Goal: Task Accomplishment & Management: Use online tool/utility

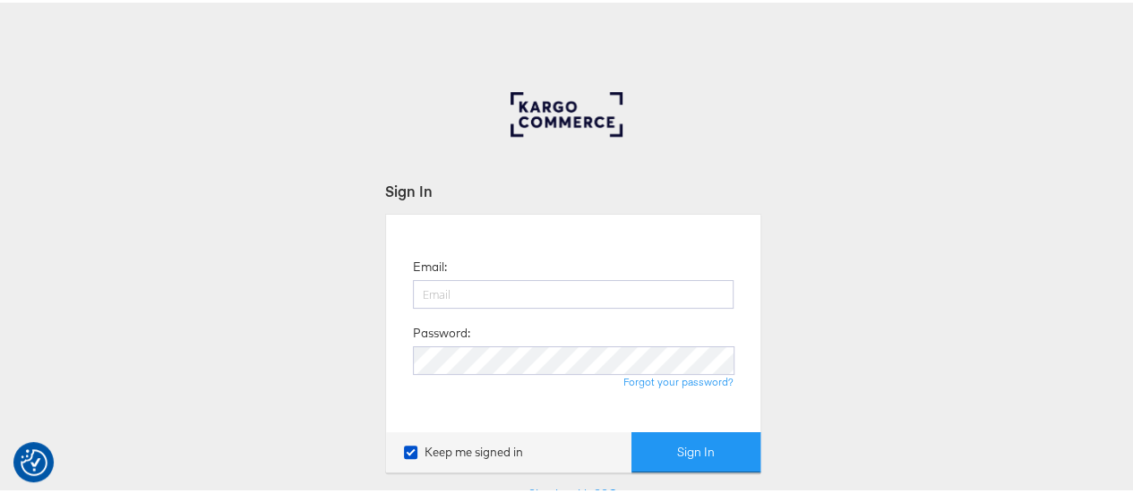
click at [503, 298] on input "email" at bounding box center [573, 292] width 321 height 29
type input "[EMAIL_ADDRESS][PERSON_NAME][DOMAIN_NAME]"
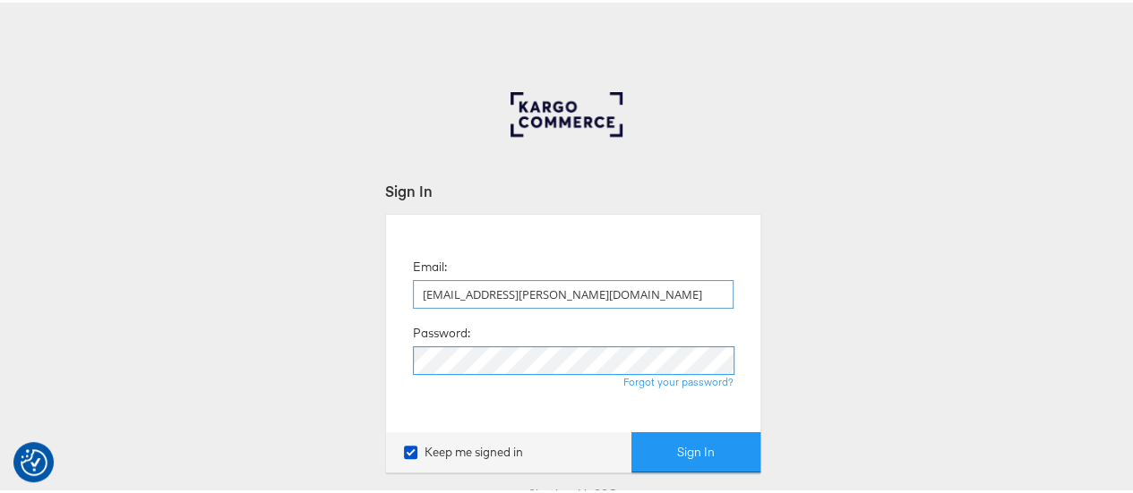
click at [631, 430] on button "Sign In" at bounding box center [695, 450] width 129 height 40
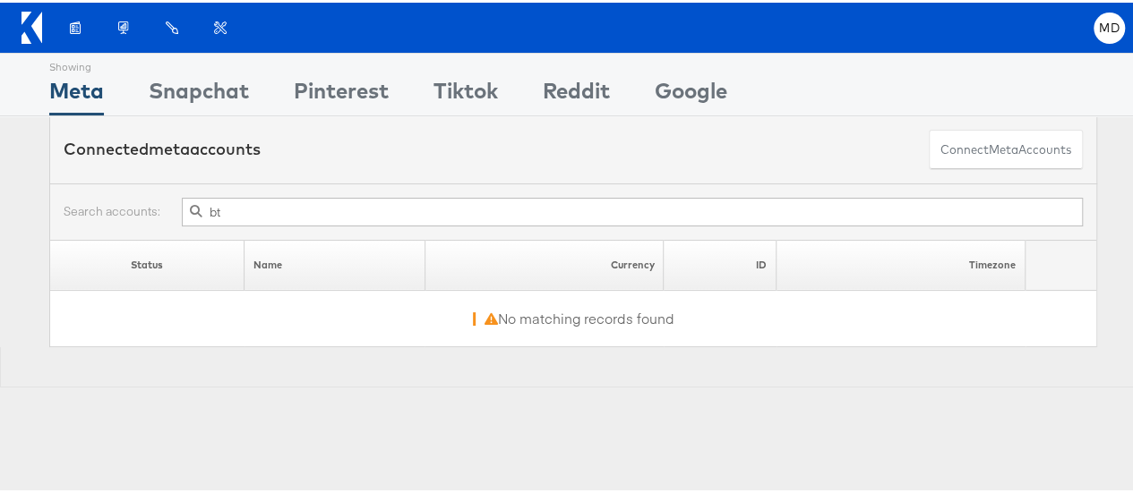
type input "b"
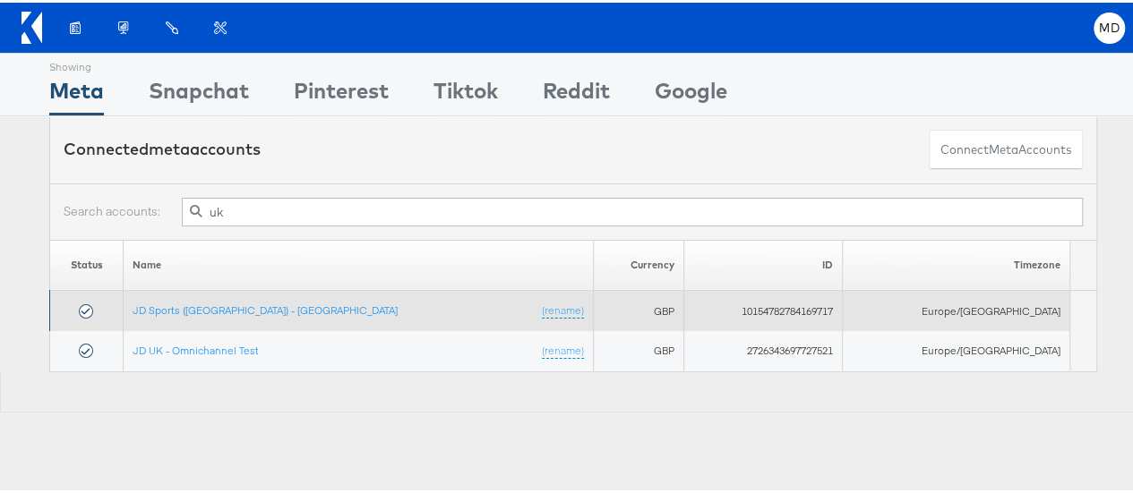
type input "uk"
click at [245, 304] on td "JD Sports (UK) - SA (rename)" at bounding box center [359, 308] width 470 height 40
click at [210, 312] on td "JD Sports (UK) - SA (rename)" at bounding box center [359, 308] width 470 height 40
click at [211, 307] on link "JD Sports (UK) - SA" at bounding box center [265, 307] width 265 height 13
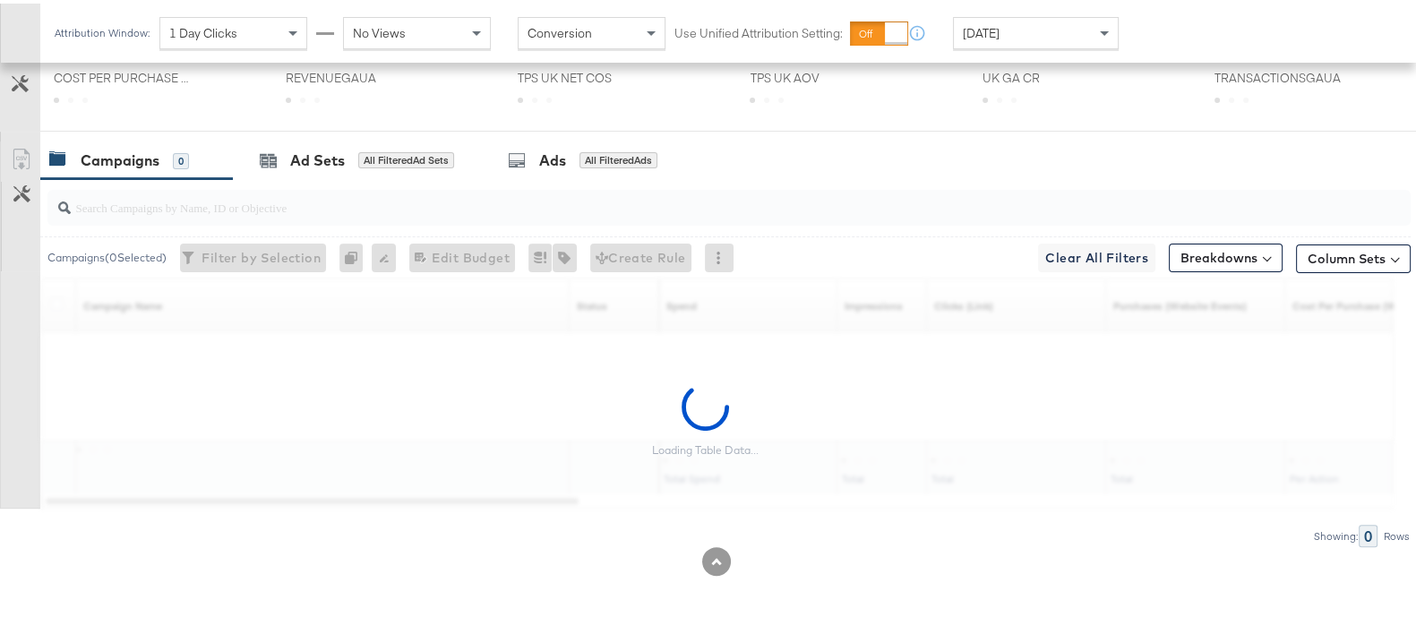
scroll to position [655, 0]
click at [193, 203] on input "search" at bounding box center [679, 193] width 1217 height 35
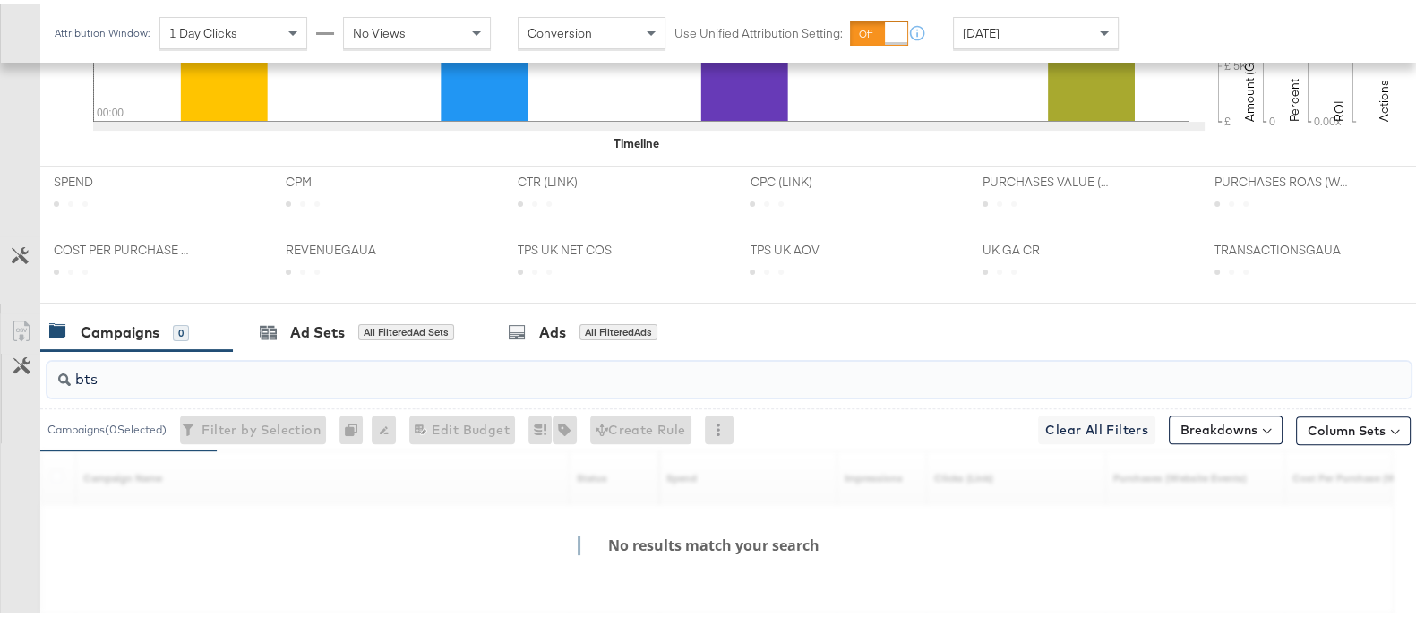
scroll to position [830, 0]
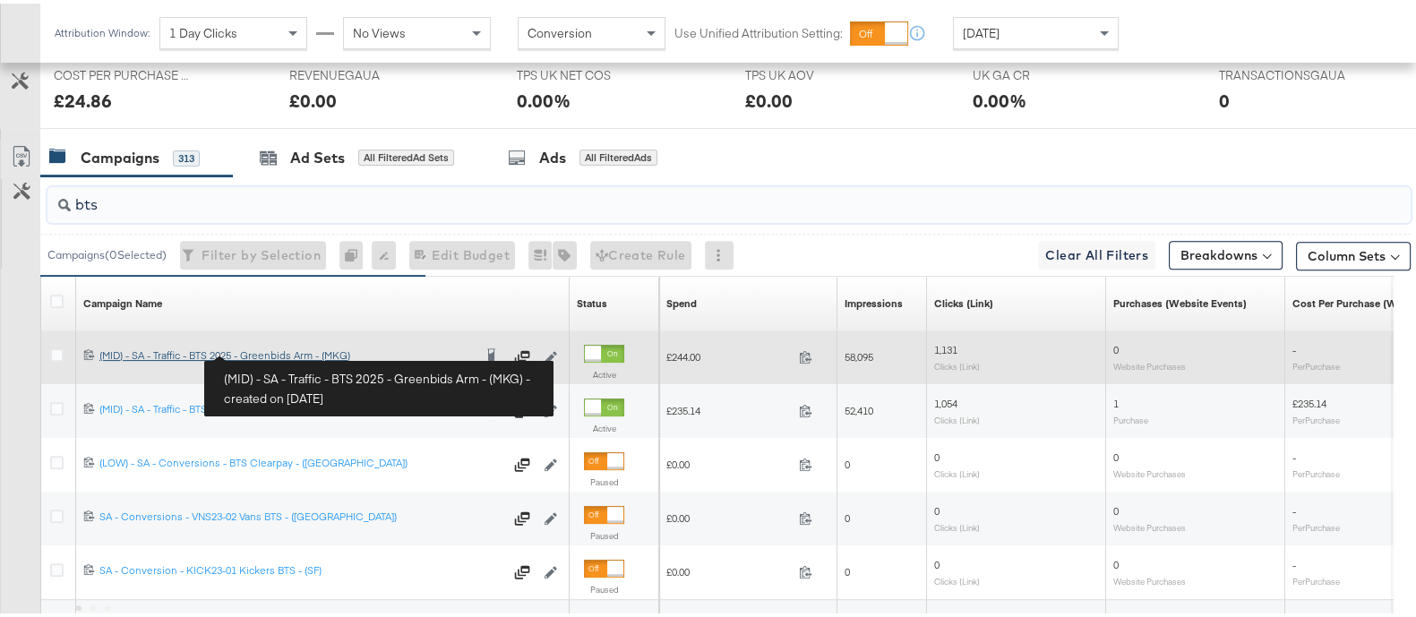
type input "bts"
click at [271, 349] on div "(MID) - SA - Traffic - BTS 2025 - Greenbids Arm - (MKG) (MID) - SA - Traffic - …" at bounding box center [285, 352] width 372 height 14
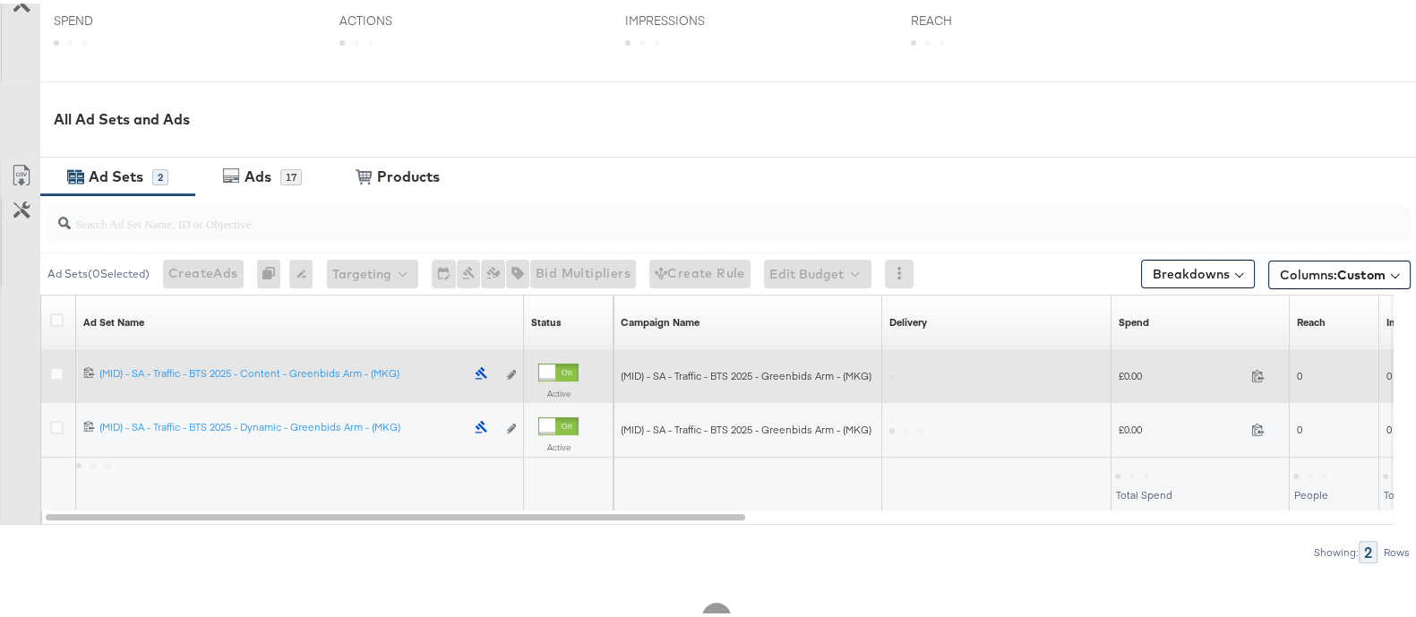
scroll to position [789, 0]
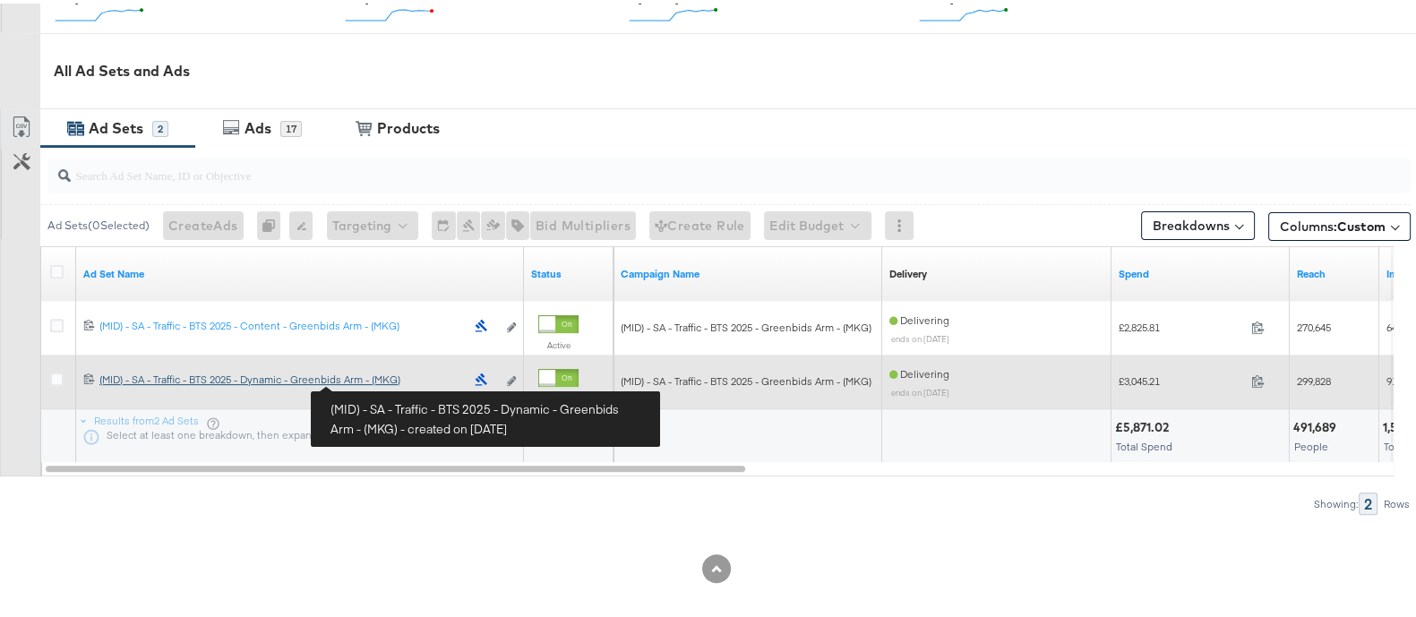
click at [378, 380] on div "(MID) - SA - Traffic - BTS 2025 - Dynamic - Greenbids Arm - (MKG) (MID) - SA - …" at bounding box center [281, 376] width 365 height 14
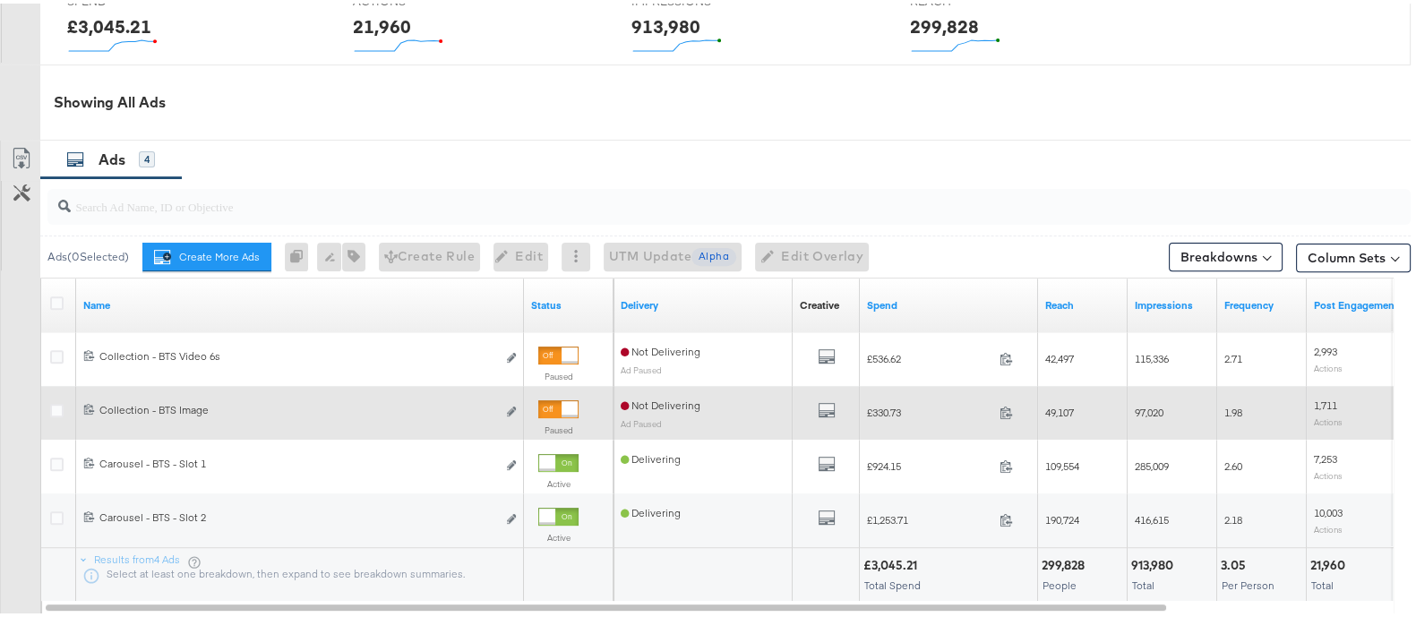
scroll to position [841, 0]
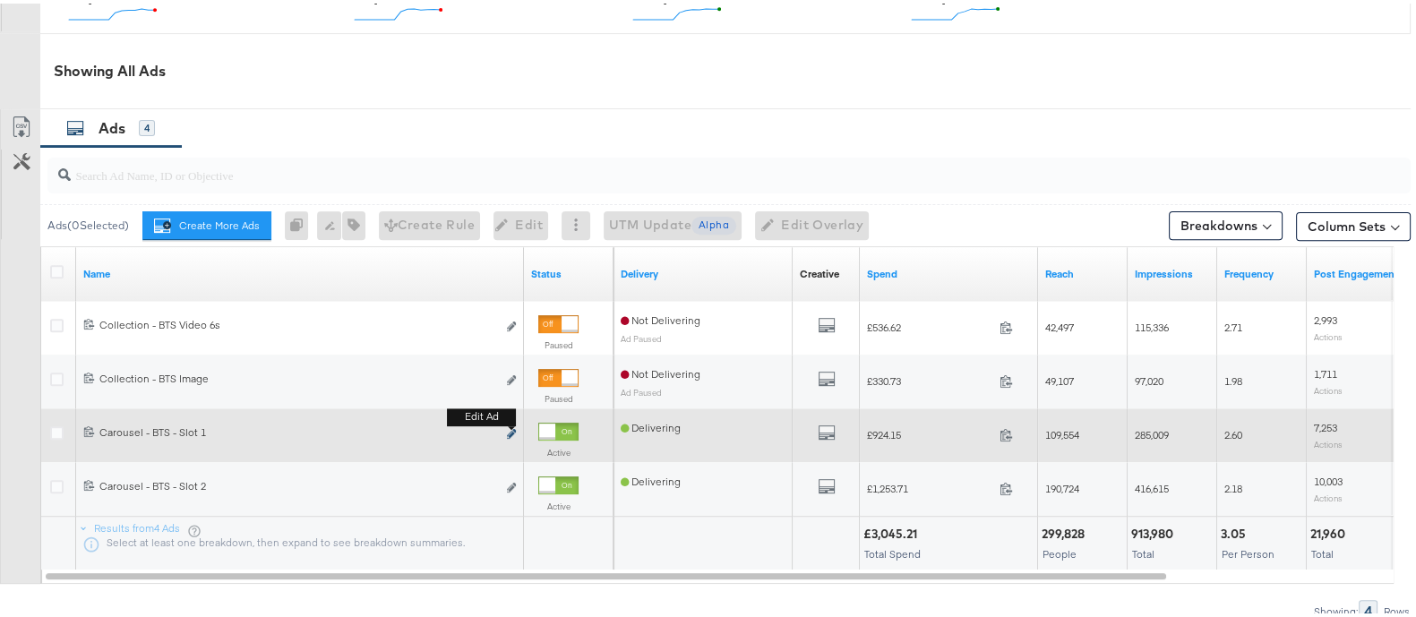
click at [510, 427] on icon "link" at bounding box center [511, 430] width 9 height 10
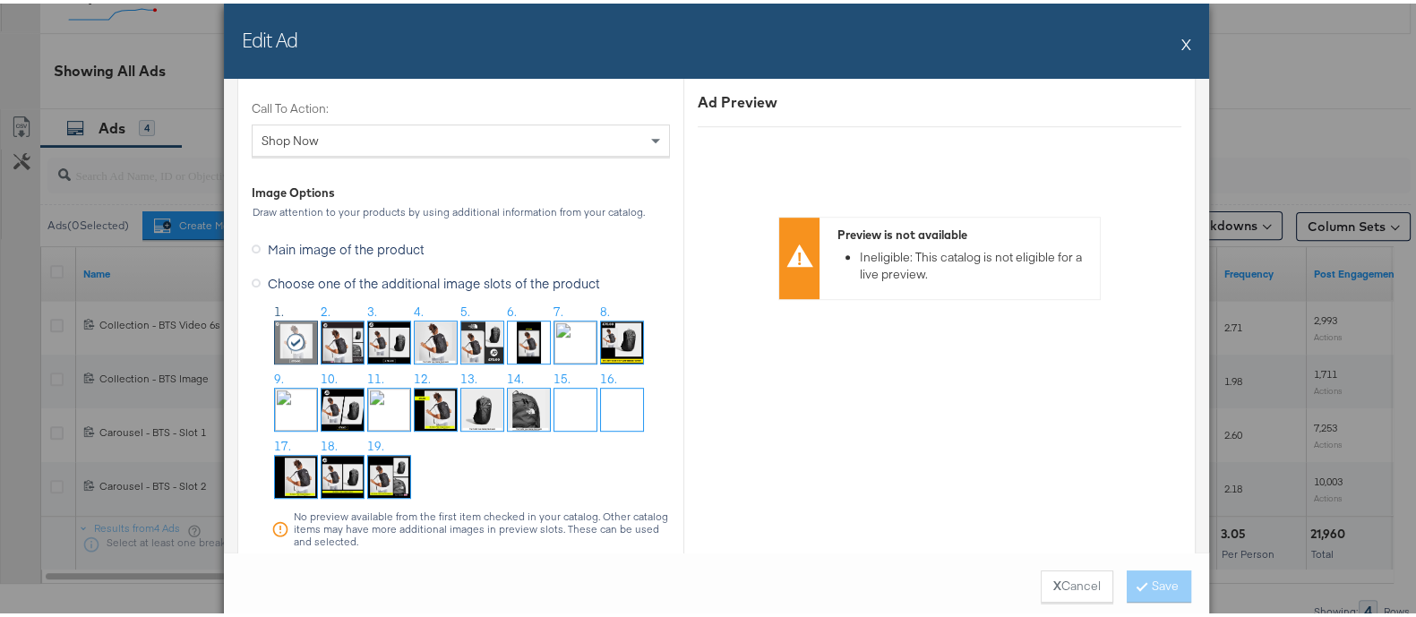
scroll to position [1428, 0]
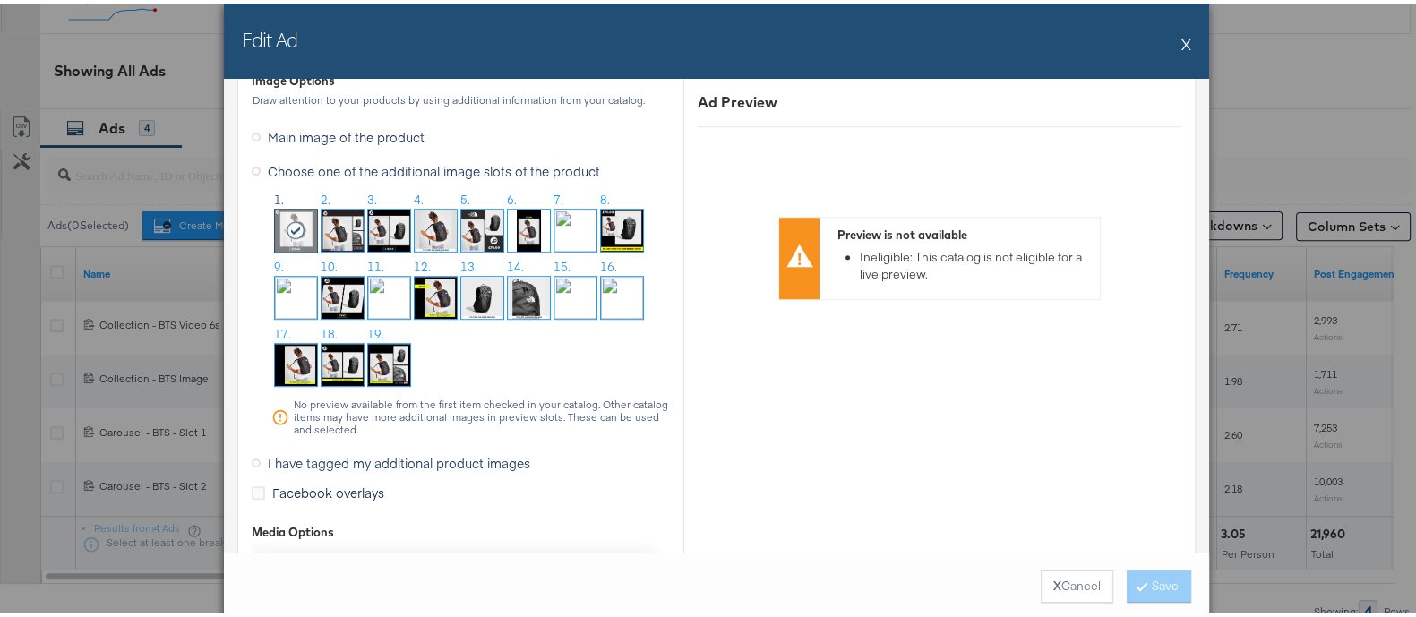
click at [358, 458] on span "I have tagged my additional product images" at bounding box center [399, 459] width 262 height 18
click at [0, 0] on input "I have tagged my additional product images" at bounding box center [0, 0] width 0 height 0
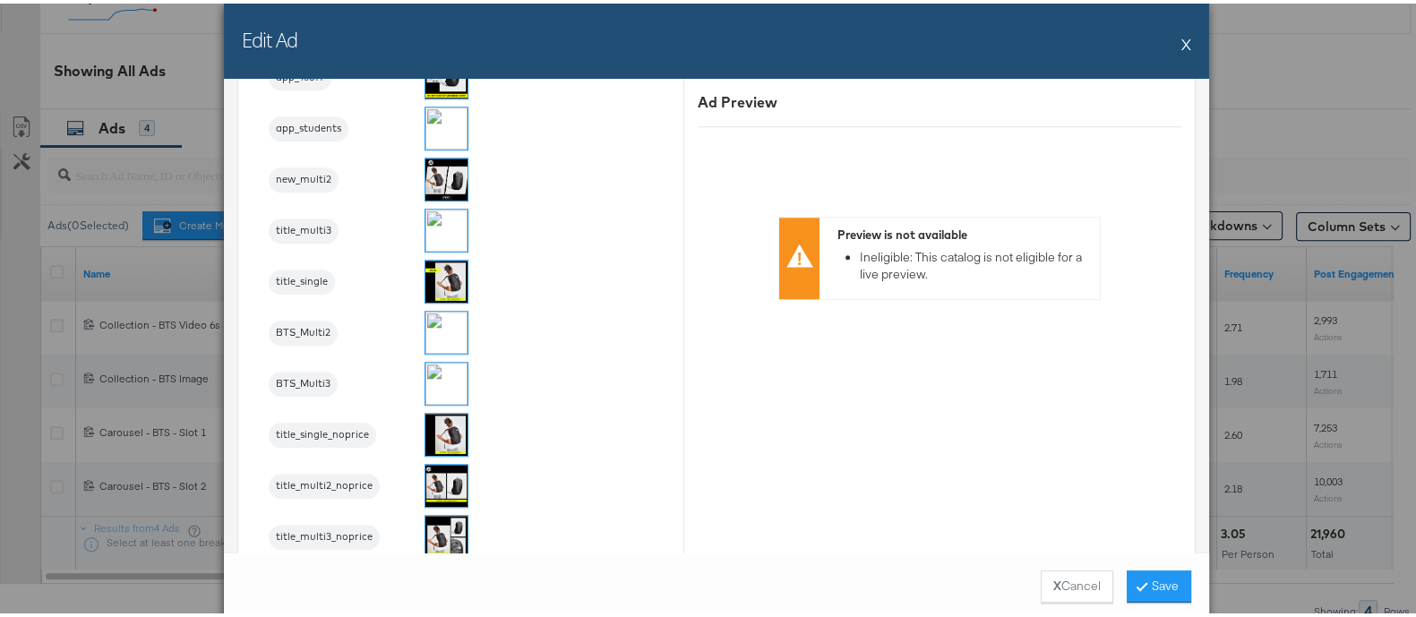
scroll to position [1988, 0]
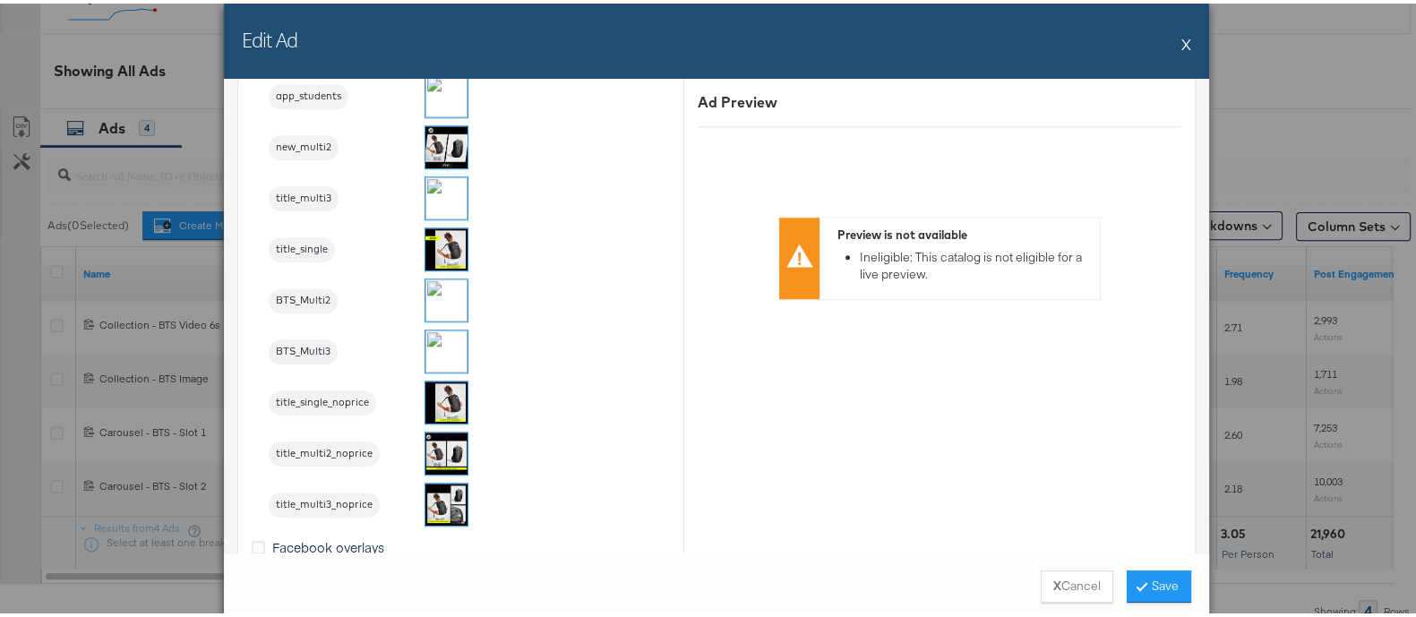
click at [437, 305] on img at bounding box center [446, 297] width 42 height 42
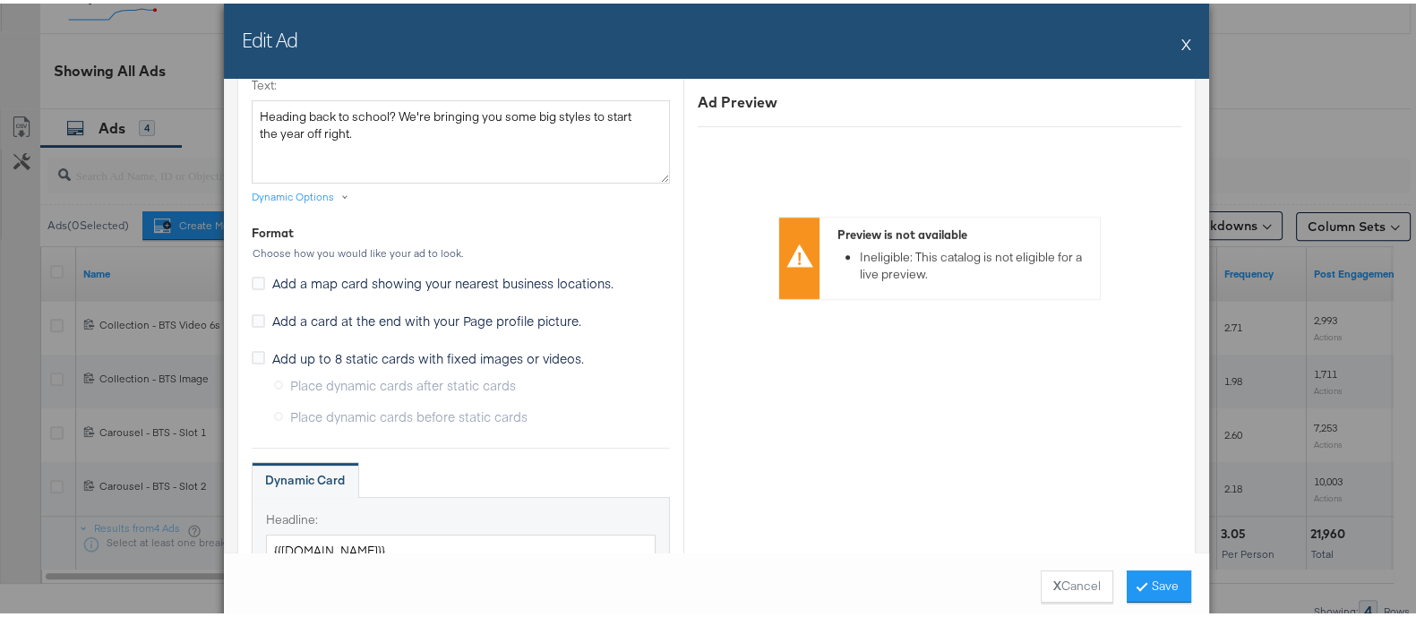
scroll to position [0, 0]
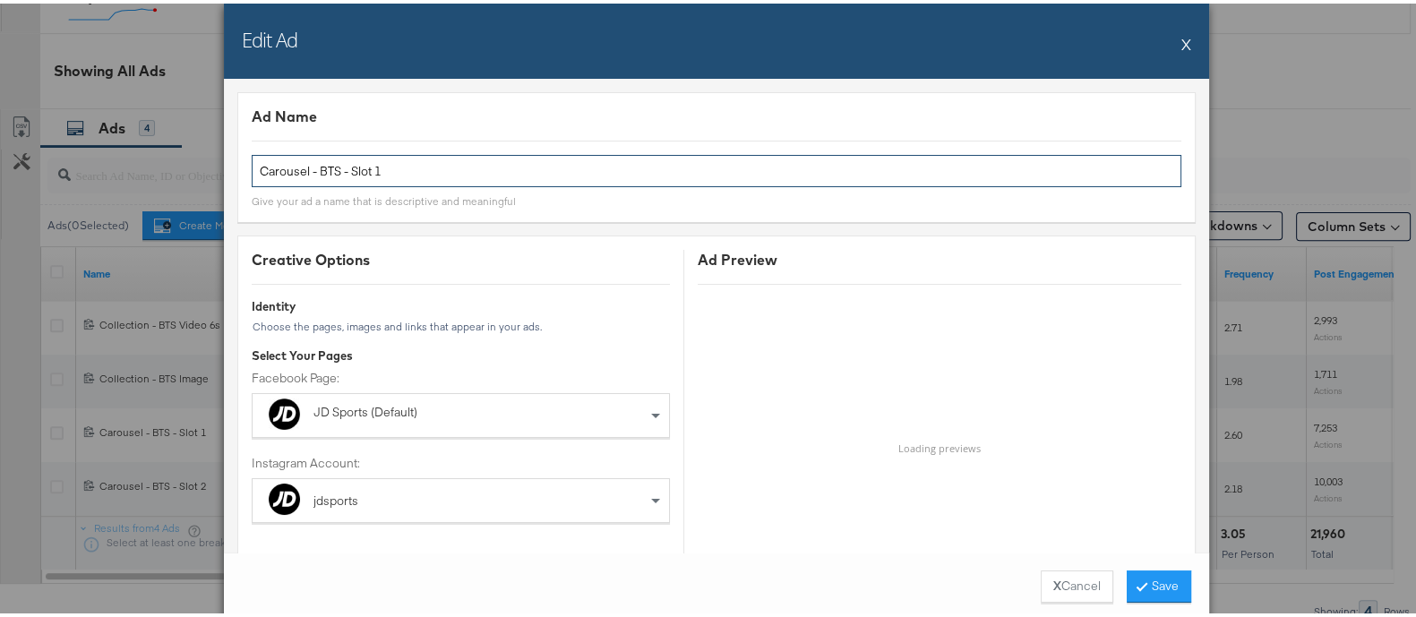
drag, startPoint x: 346, startPoint y: 169, endPoint x: 431, endPoint y: 167, distance: 85.1
click at [431, 167] on input "Carousel - BTS - Slot 1" at bounding box center [716, 167] width 929 height 33
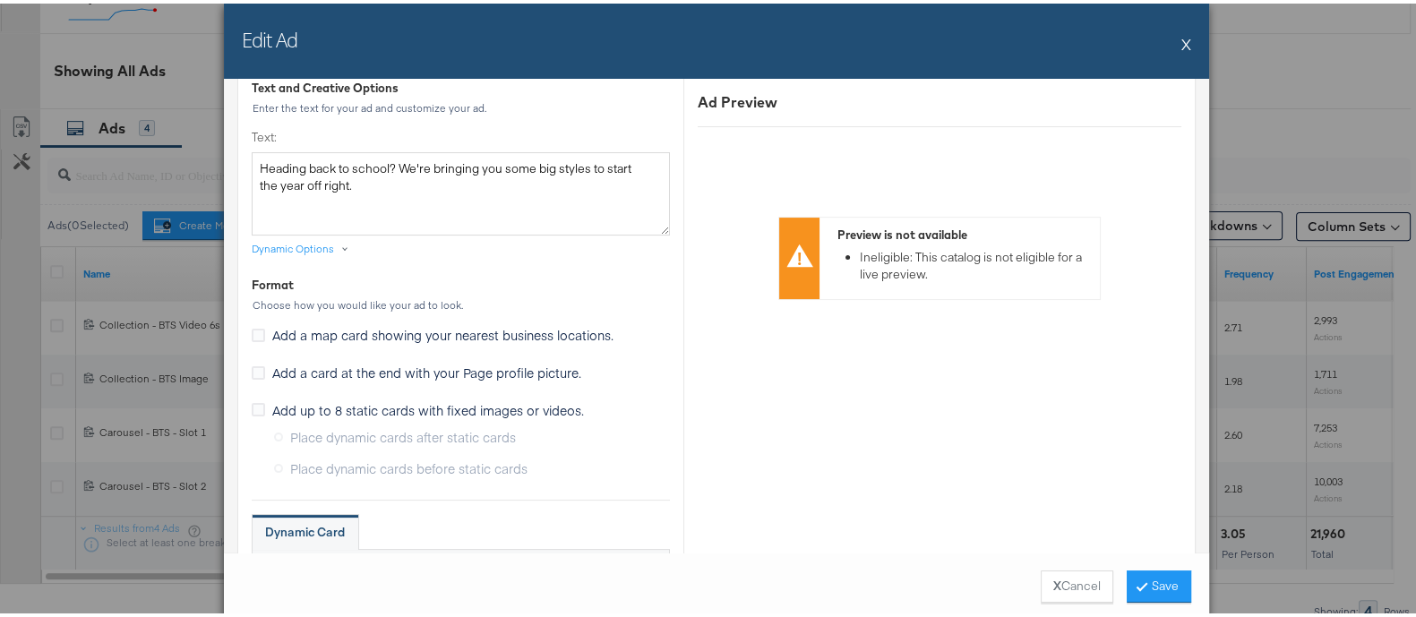
scroll to position [783, 0]
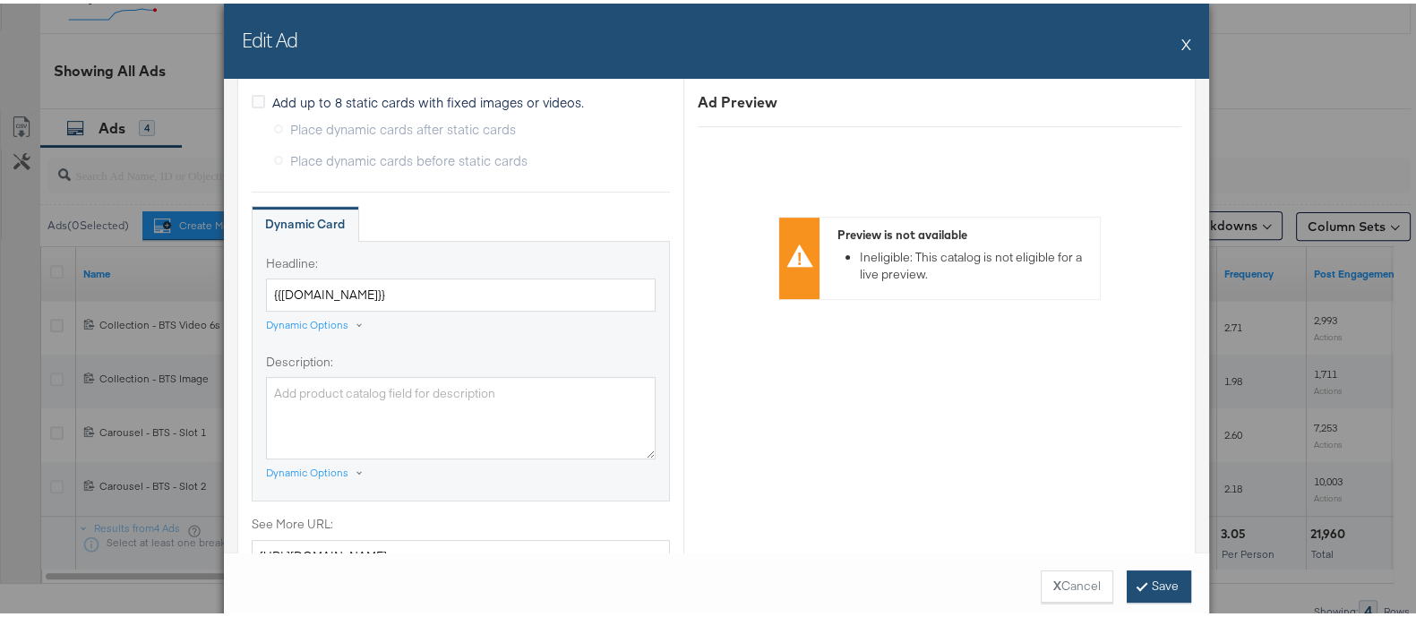
type input "Carousel - BTS - Multi 2"
click at [1175, 571] on button "Save" at bounding box center [1158, 583] width 64 height 32
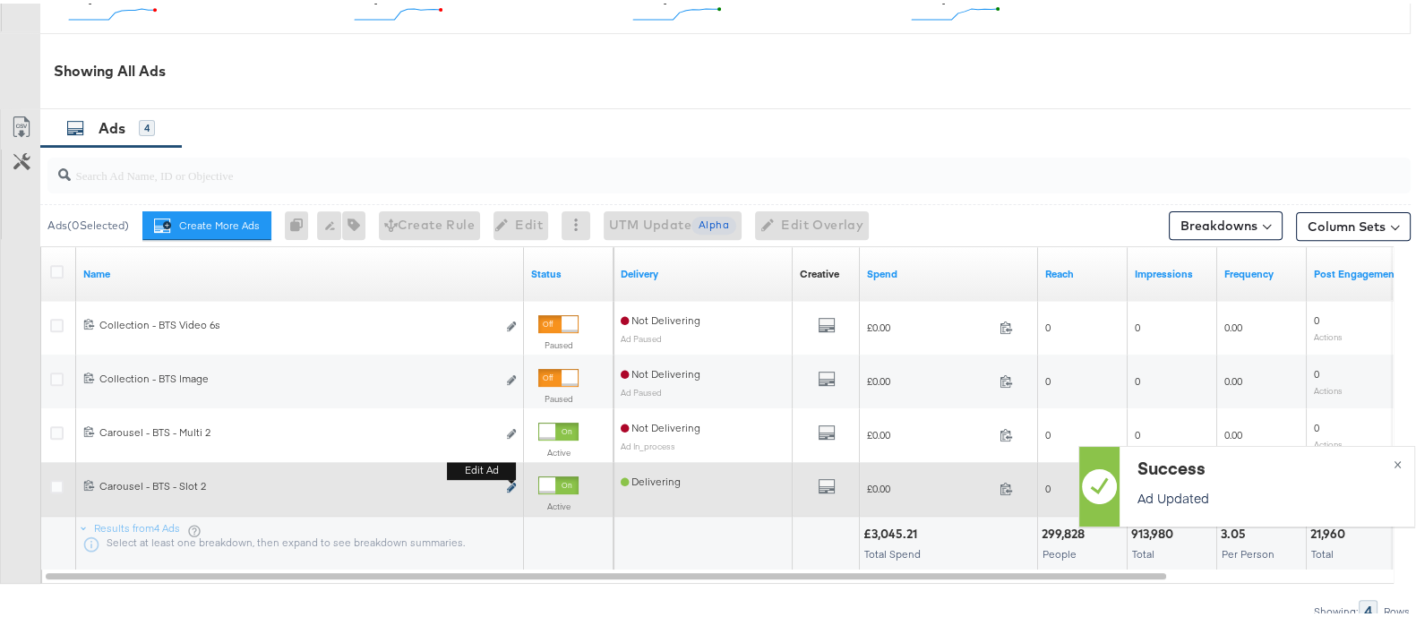
click at [506, 483] on button "Edit ad" at bounding box center [511, 484] width 11 height 19
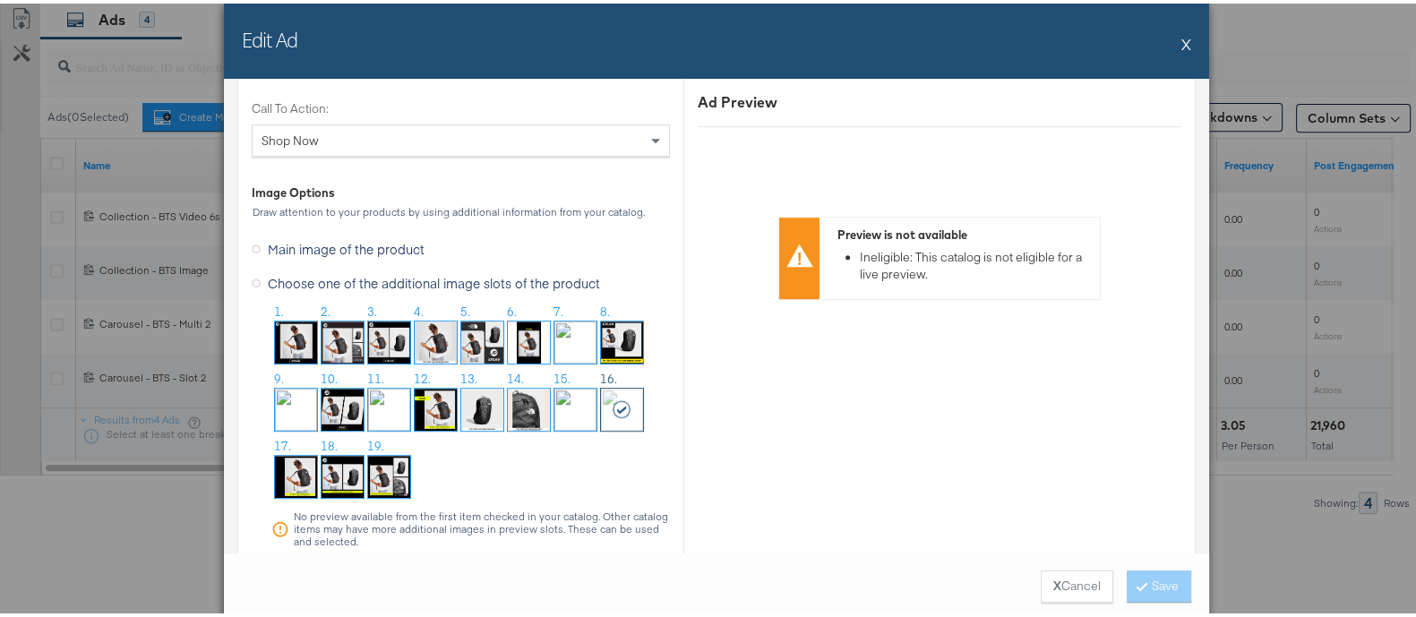
scroll to position [1428, 0]
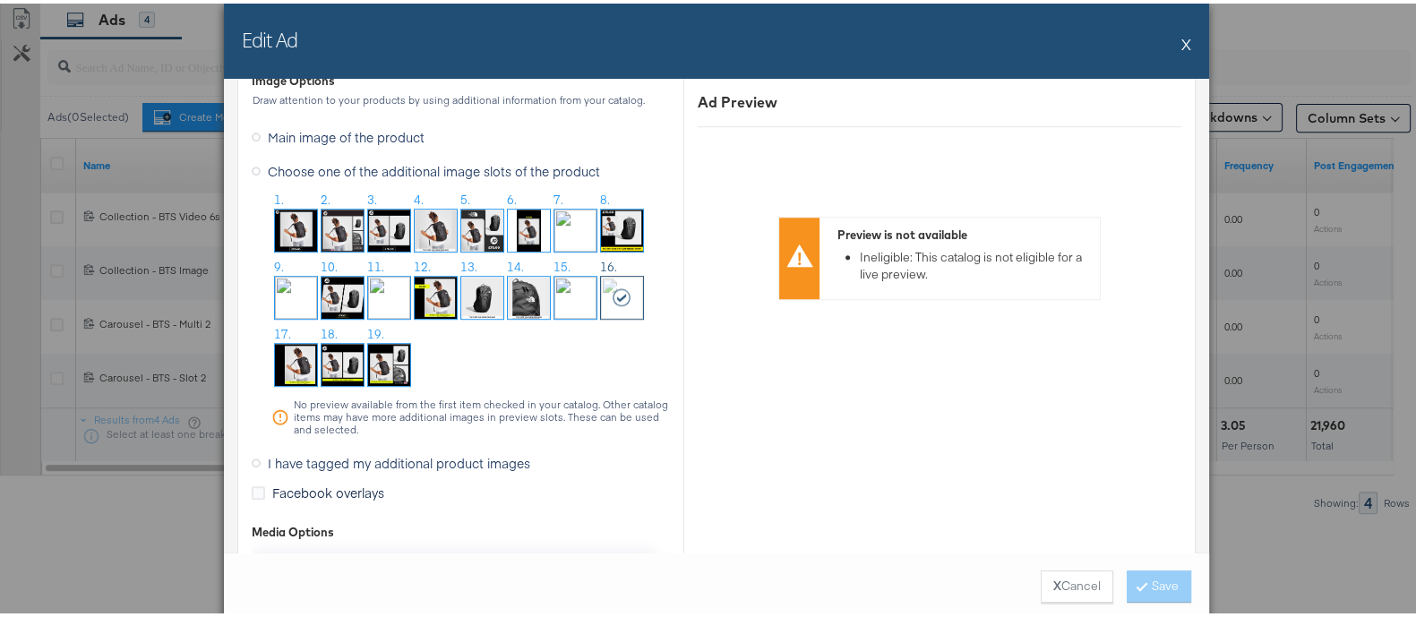
click at [390, 455] on span "I have tagged my additional product images" at bounding box center [399, 459] width 262 height 18
click at [0, 0] on input "I have tagged my additional product images" at bounding box center [0, 0] width 0 height 0
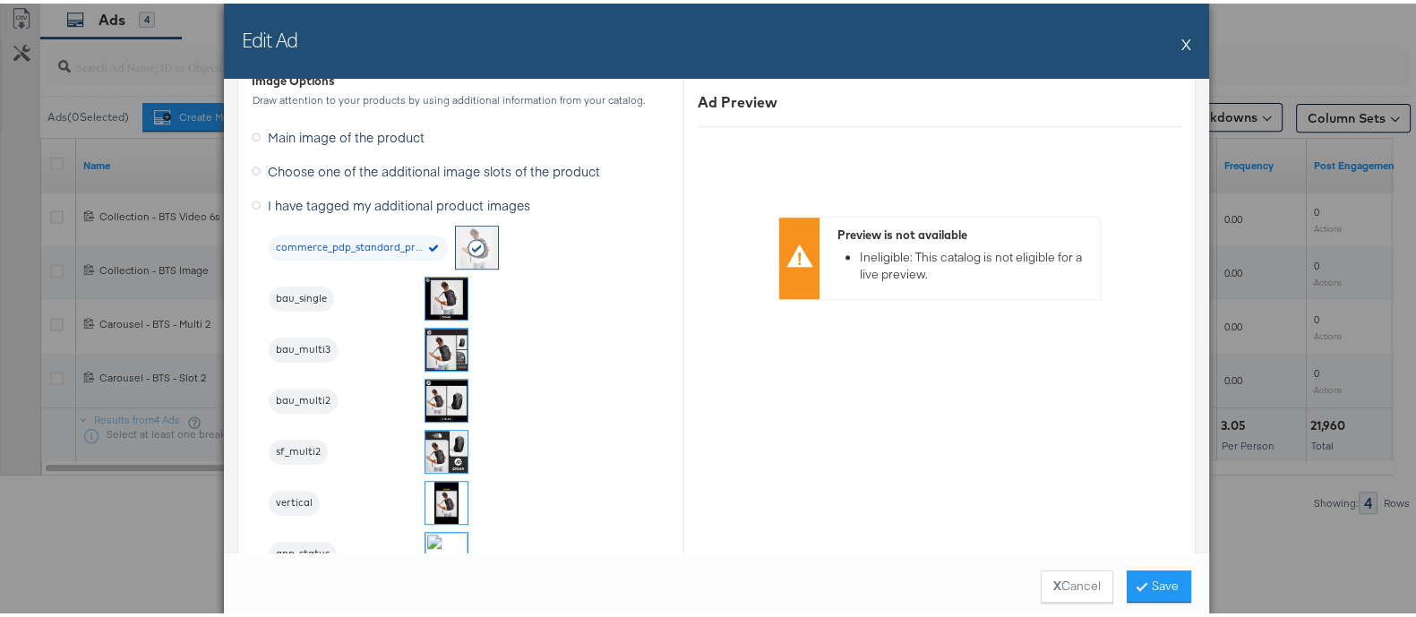
click at [341, 134] on span "Main image of the product" at bounding box center [346, 133] width 157 height 18
click at [0, 0] on input "Main image of the product" at bounding box center [0, 0] width 0 height 0
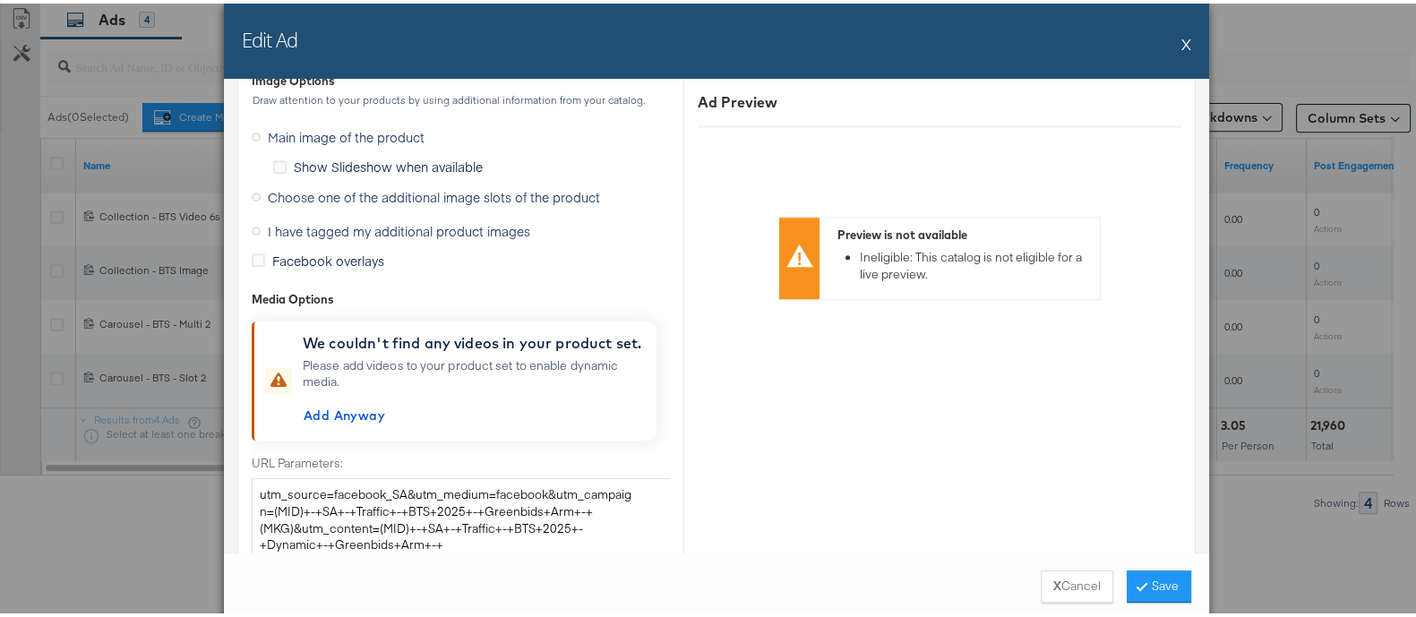
click at [347, 192] on span "Choose one of the additional image slots of the product" at bounding box center [434, 193] width 332 height 18
click at [0, 0] on input "Choose one of the additional image slots of the product" at bounding box center [0, 0] width 0 height 0
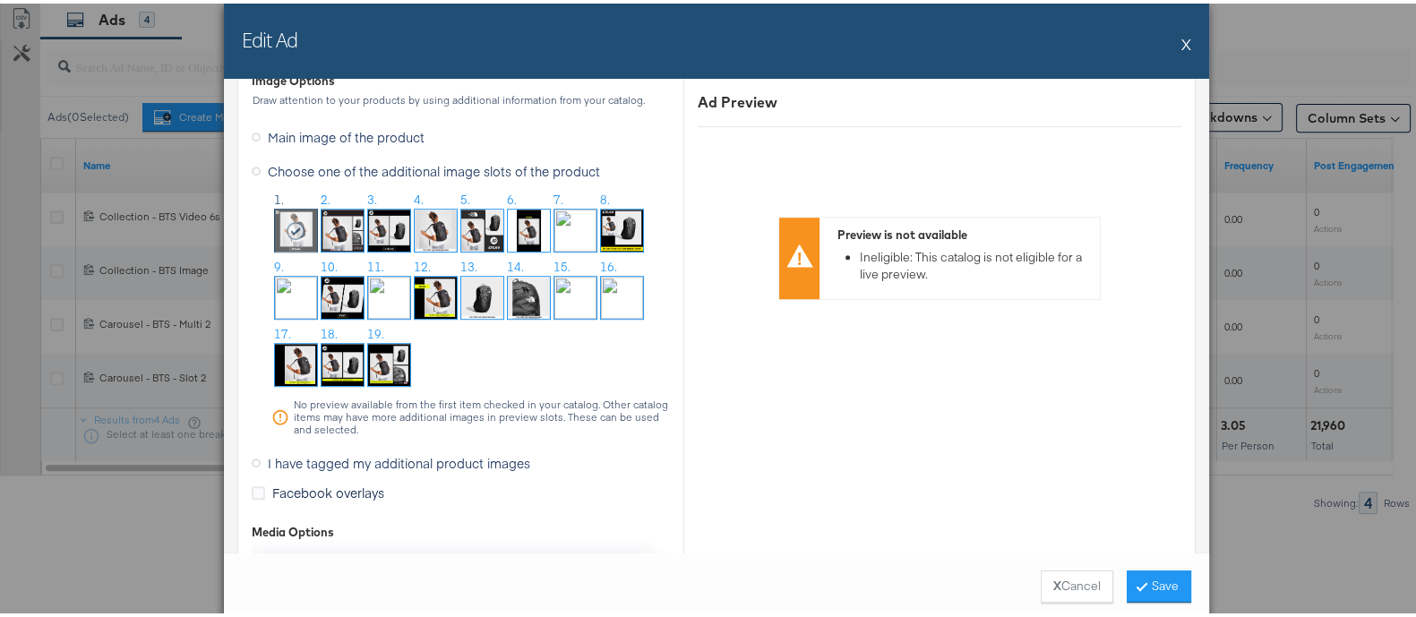
click at [391, 452] on span "I have tagged my additional product images" at bounding box center [399, 459] width 262 height 18
click at [0, 0] on input "I have tagged my additional product images" at bounding box center [0, 0] width 0 height 0
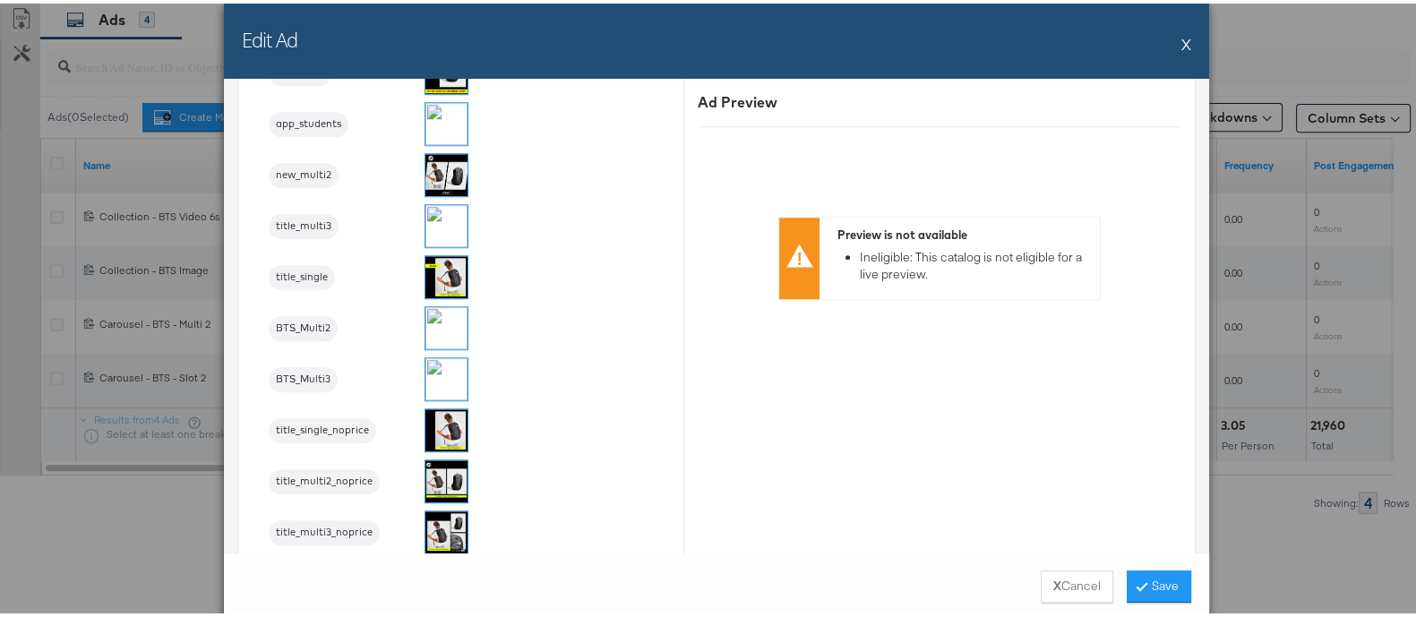
scroll to position [1988, 0]
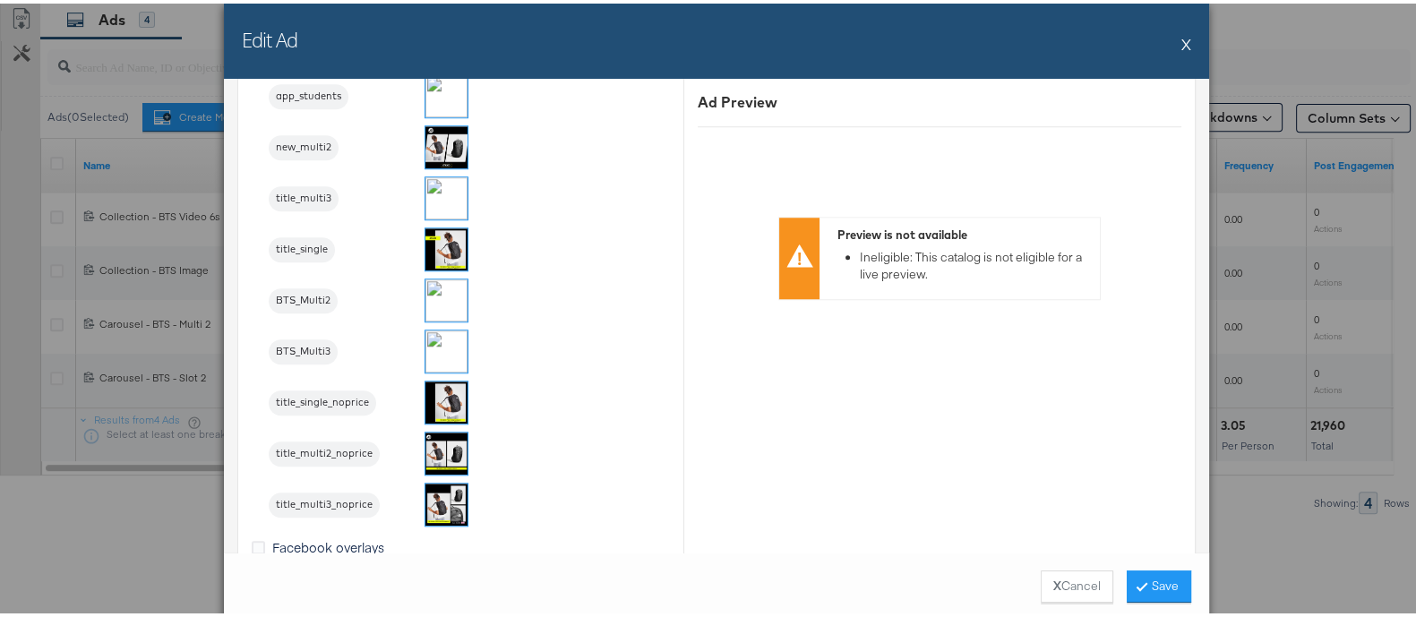
click at [439, 332] on img at bounding box center [446, 348] width 42 height 42
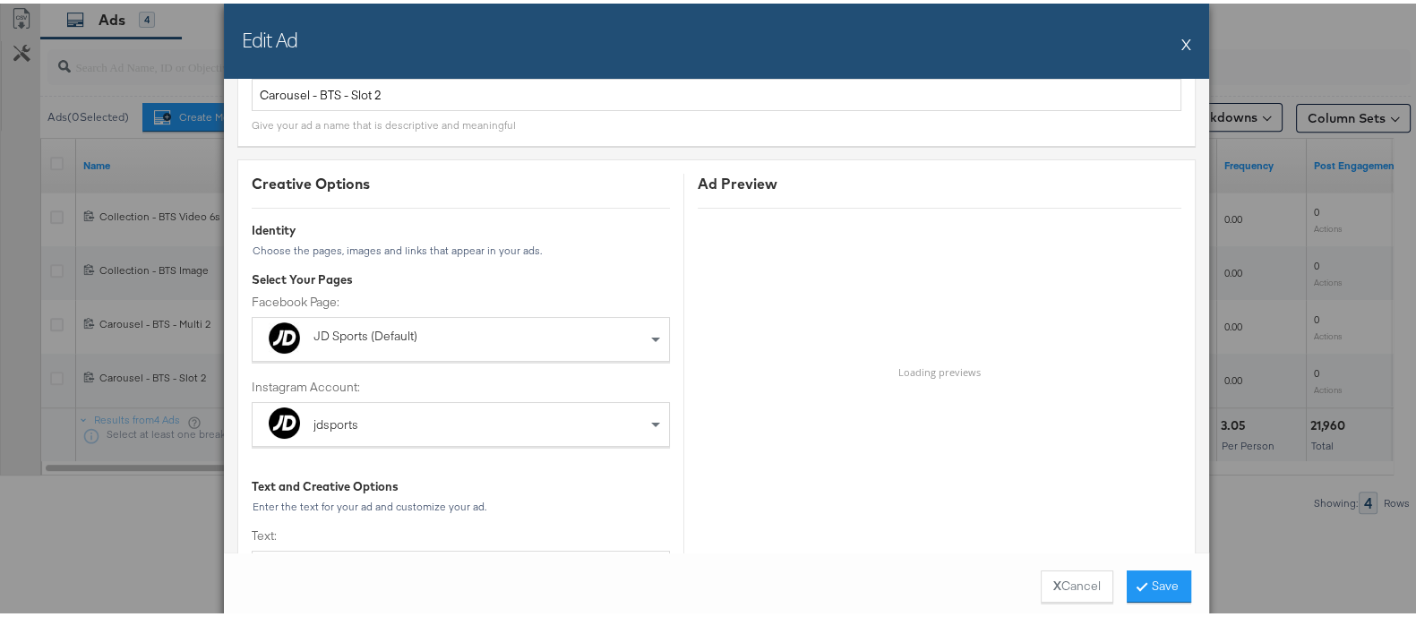
scroll to position [0, 0]
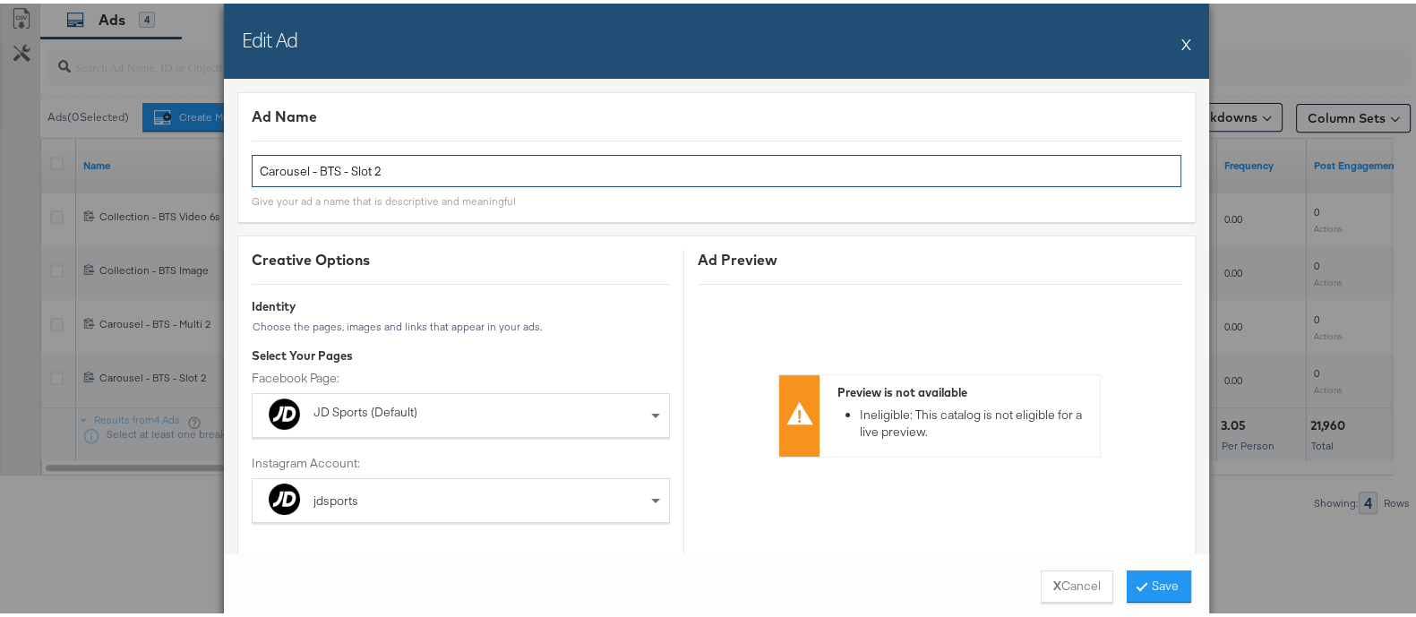
drag, startPoint x: 342, startPoint y: 169, endPoint x: 457, endPoint y: 173, distance: 114.7
click at [457, 173] on input "Carousel - BTS - Slot 2" at bounding box center [716, 167] width 929 height 33
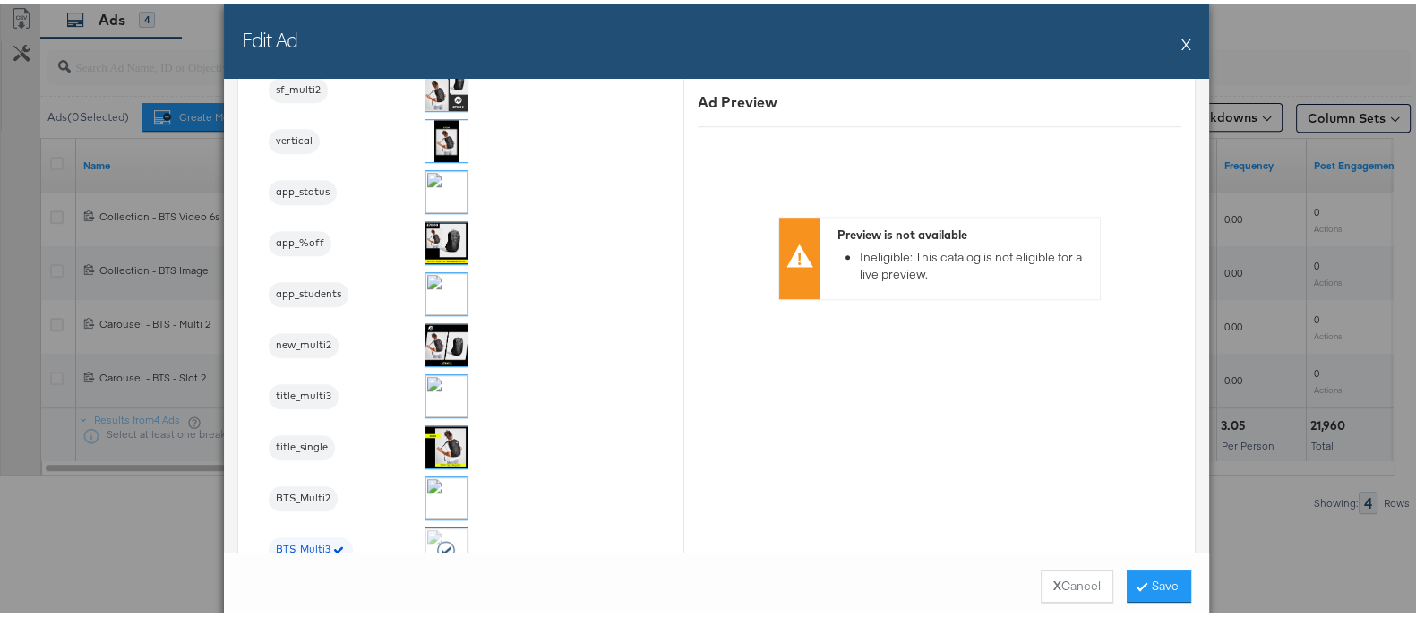
scroll to position [2127, 0]
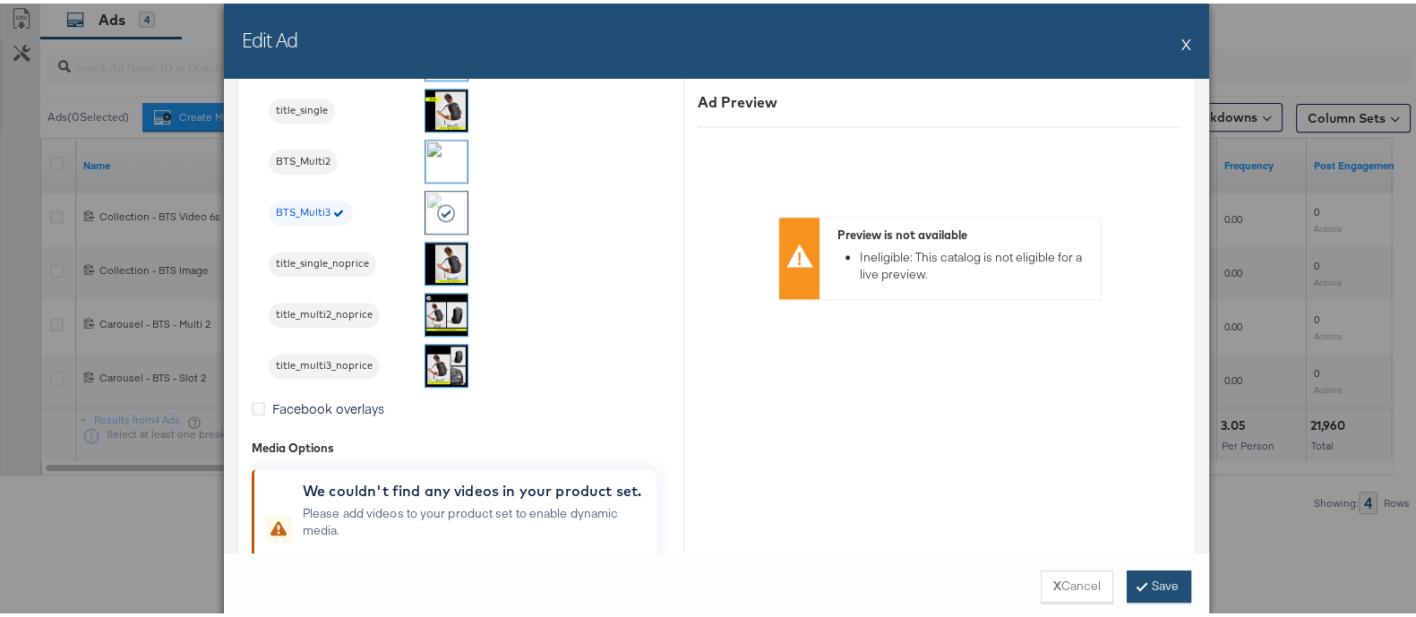
type input "Carousel - BTS - Multi 3"
click at [1146, 588] on button "Save" at bounding box center [1158, 583] width 64 height 32
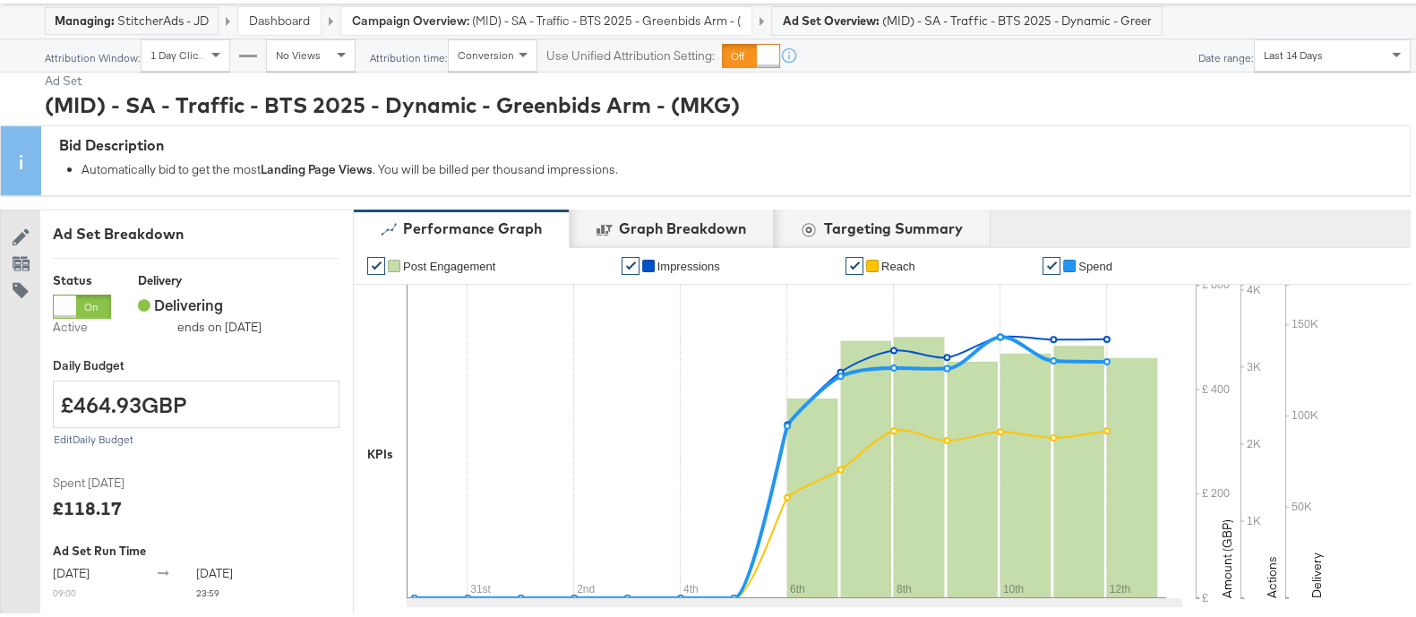
scroll to position [0, 0]
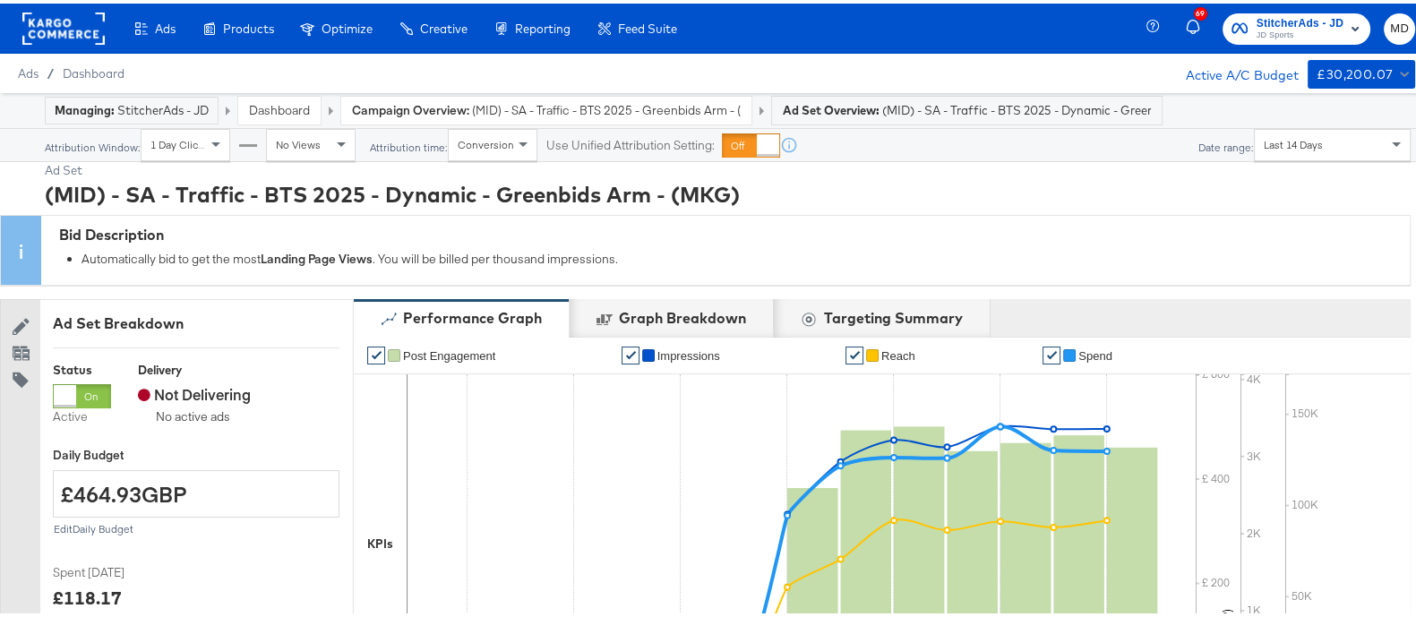
click at [587, 107] on span "(MID) - SA - Traffic - BTS 2025 - Greenbids Arm - (MKG)" at bounding box center [606, 106] width 269 height 17
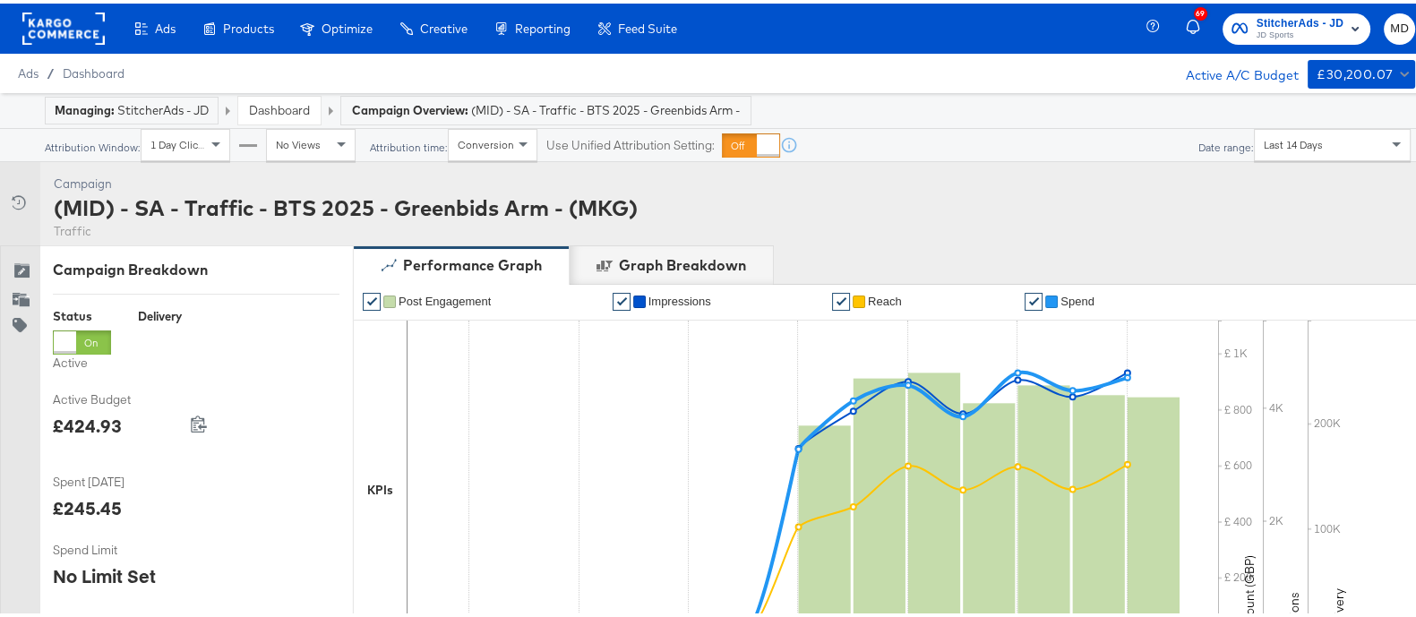
click at [261, 103] on link "Dashboard" at bounding box center [279, 106] width 61 height 16
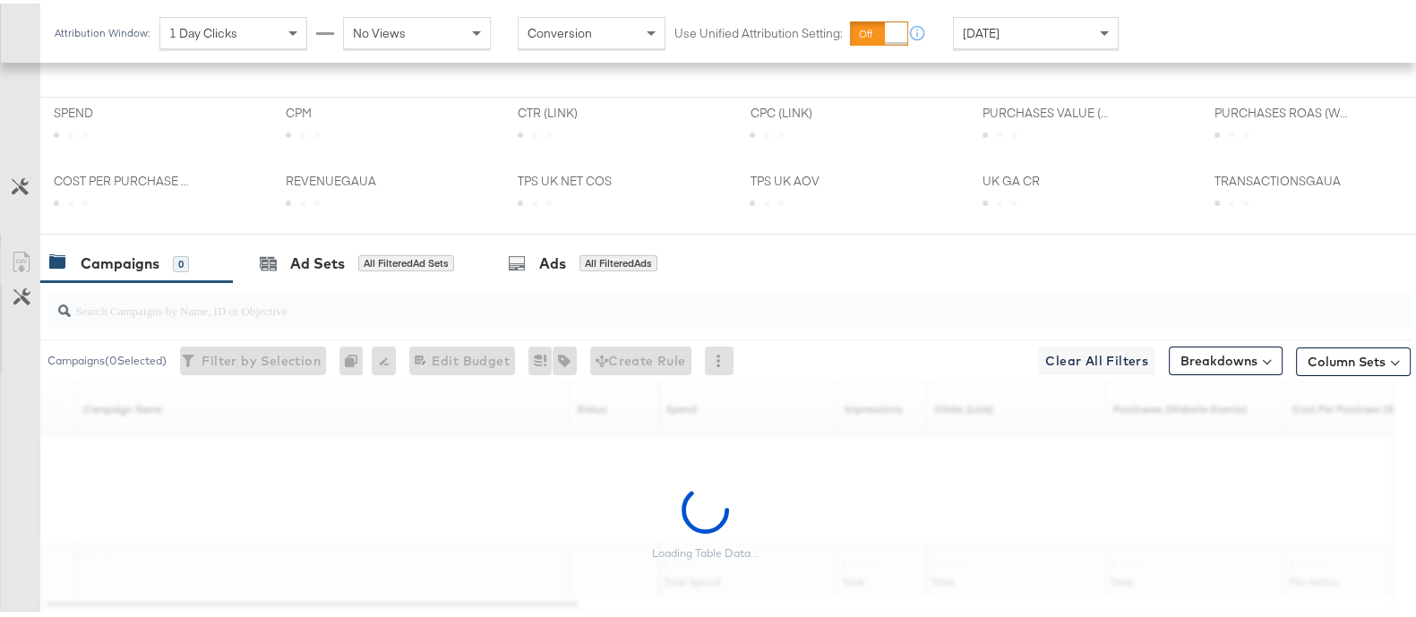
scroll to position [560, 0]
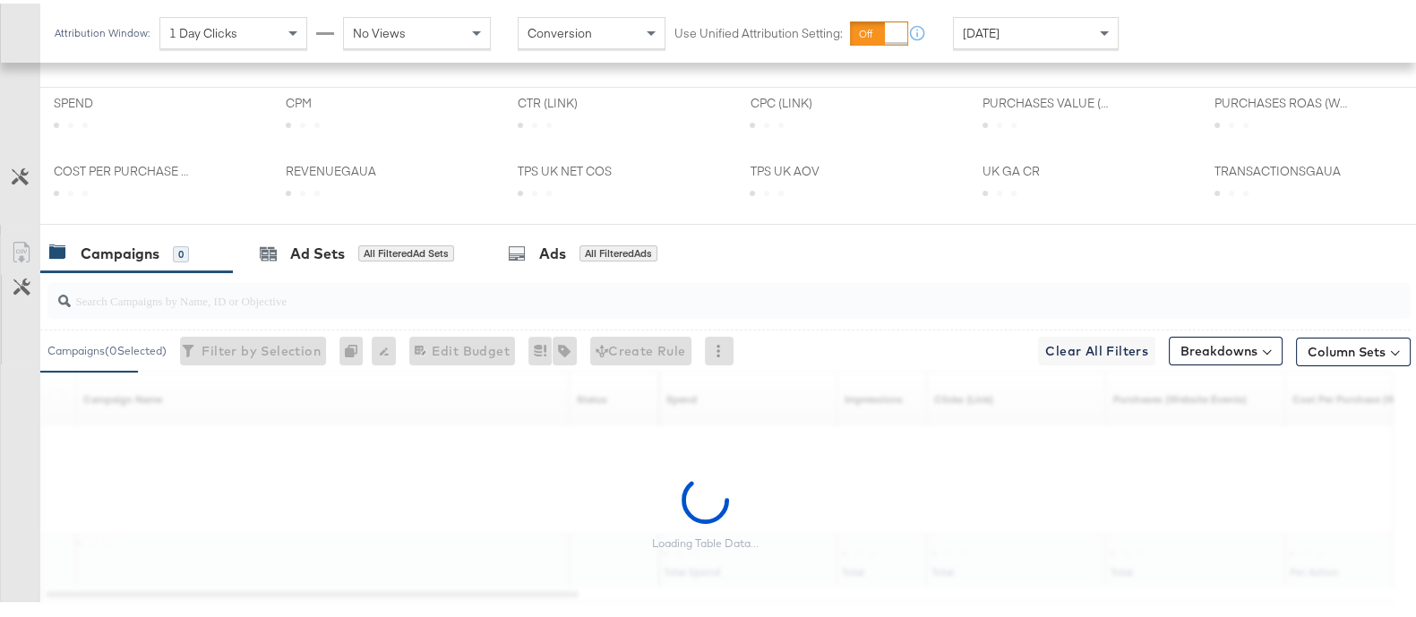
click at [283, 304] on input "search" at bounding box center [679, 289] width 1217 height 35
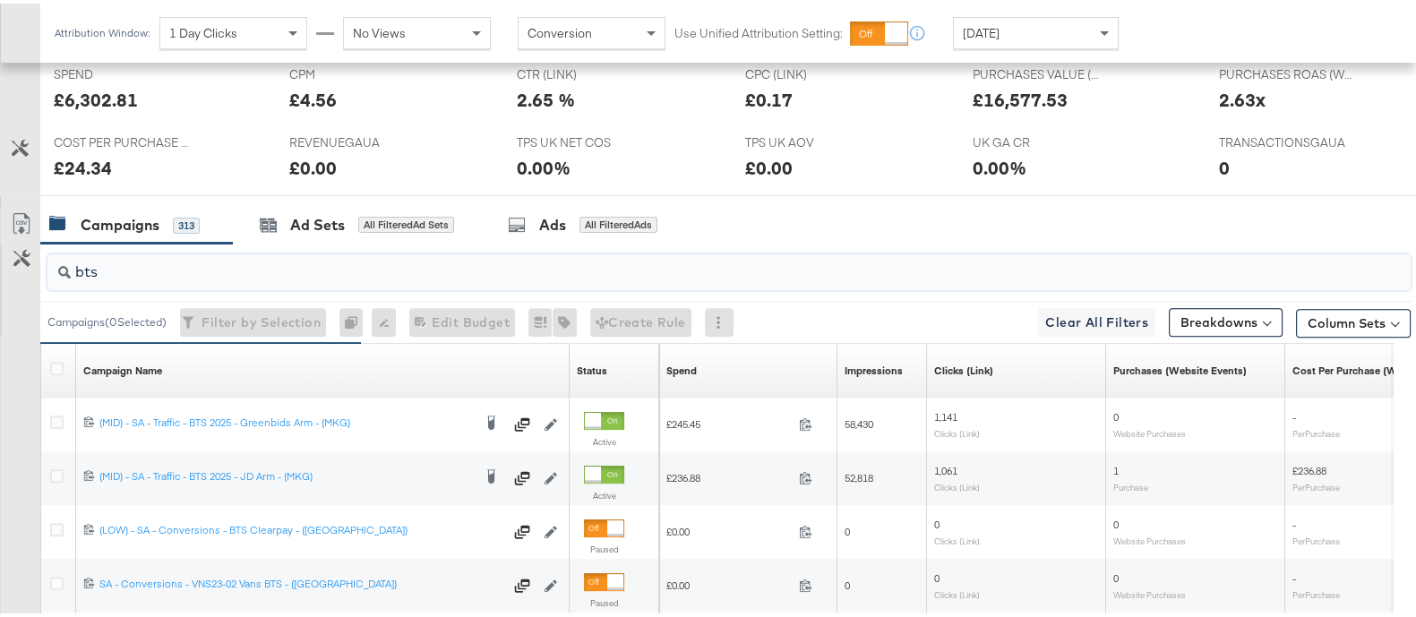
scroll to position [845, 0]
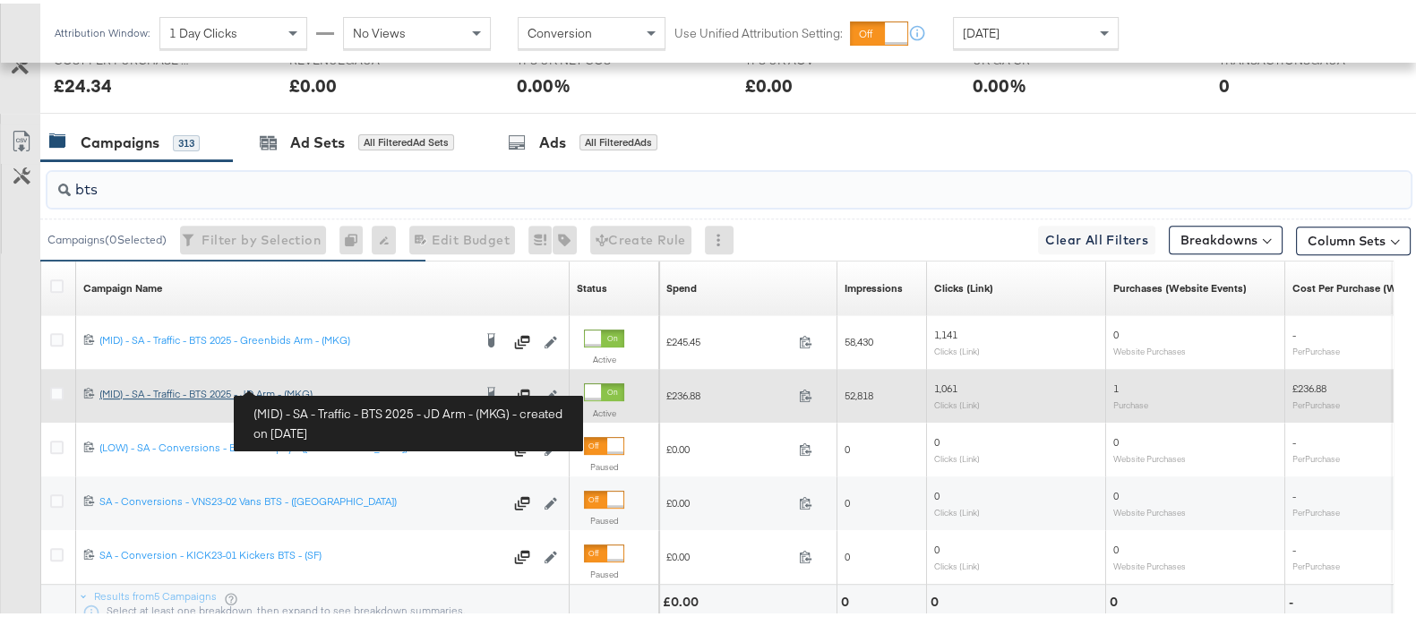
type input "bts"
click at [299, 384] on div "(MID) - SA - Traffic - BTS 2025 - JD Arm - (MKG) (MID) - SA - Traffic - BTS 202…" at bounding box center [285, 390] width 372 height 14
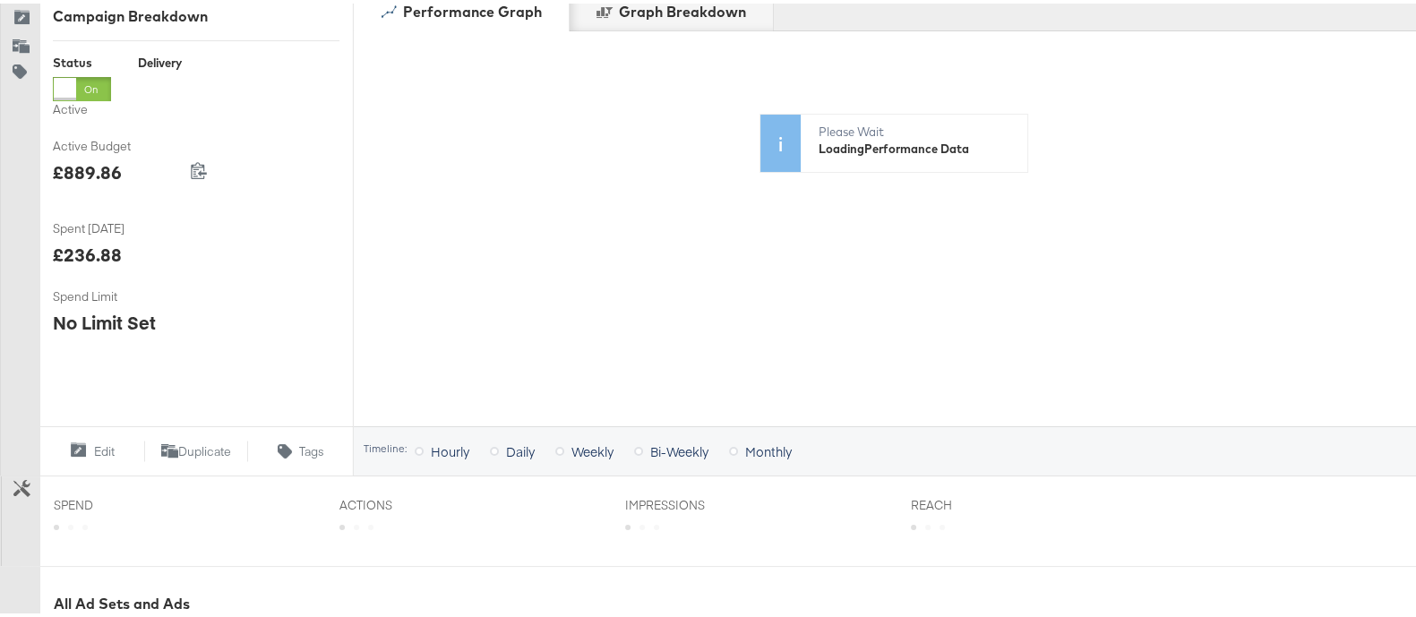
scroll to position [672, 0]
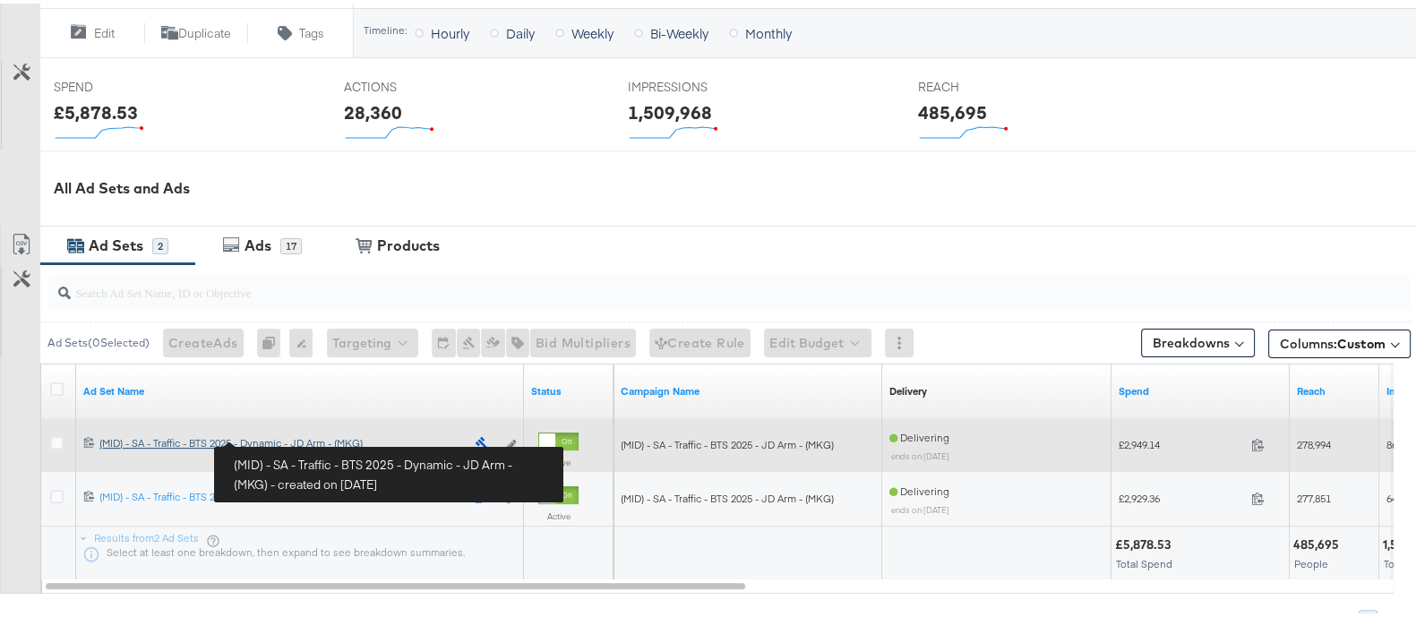
click at [342, 441] on div "(MID) - SA - Traffic - BTS 2025 - Dynamic - JD Arm - (MKG) (MID) - SA - Traffic…" at bounding box center [281, 439] width 365 height 14
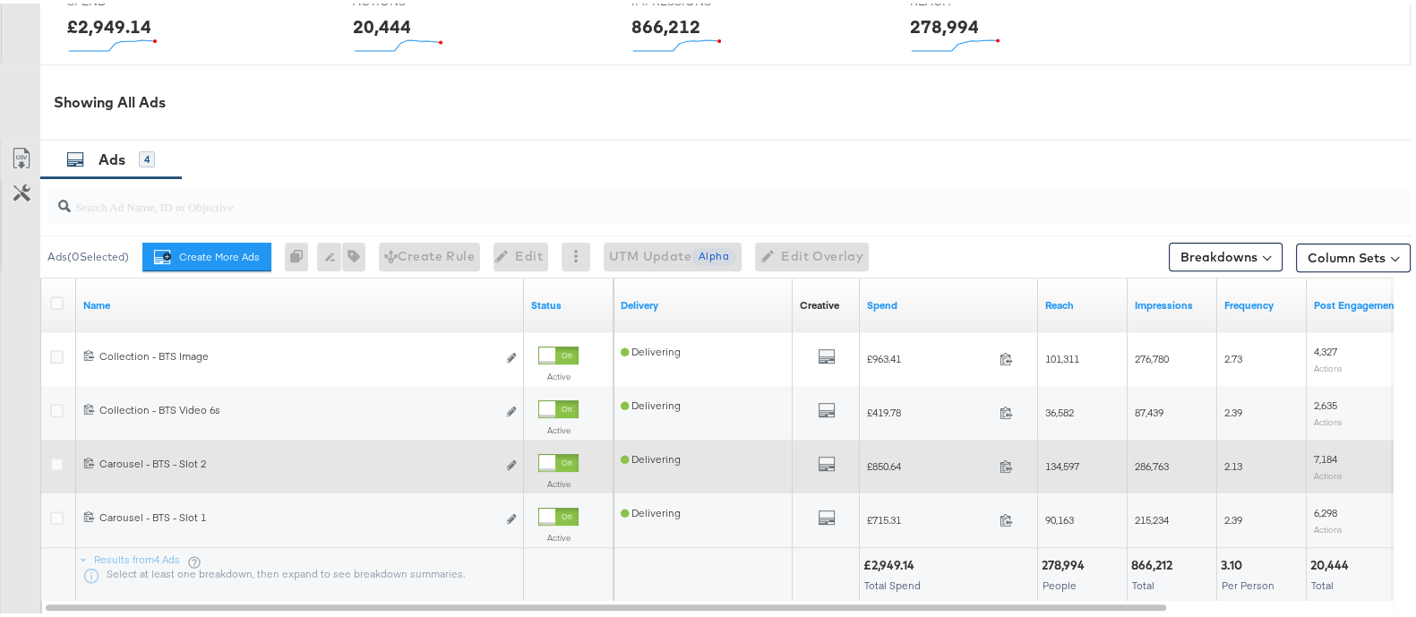
scroll to position [841, 0]
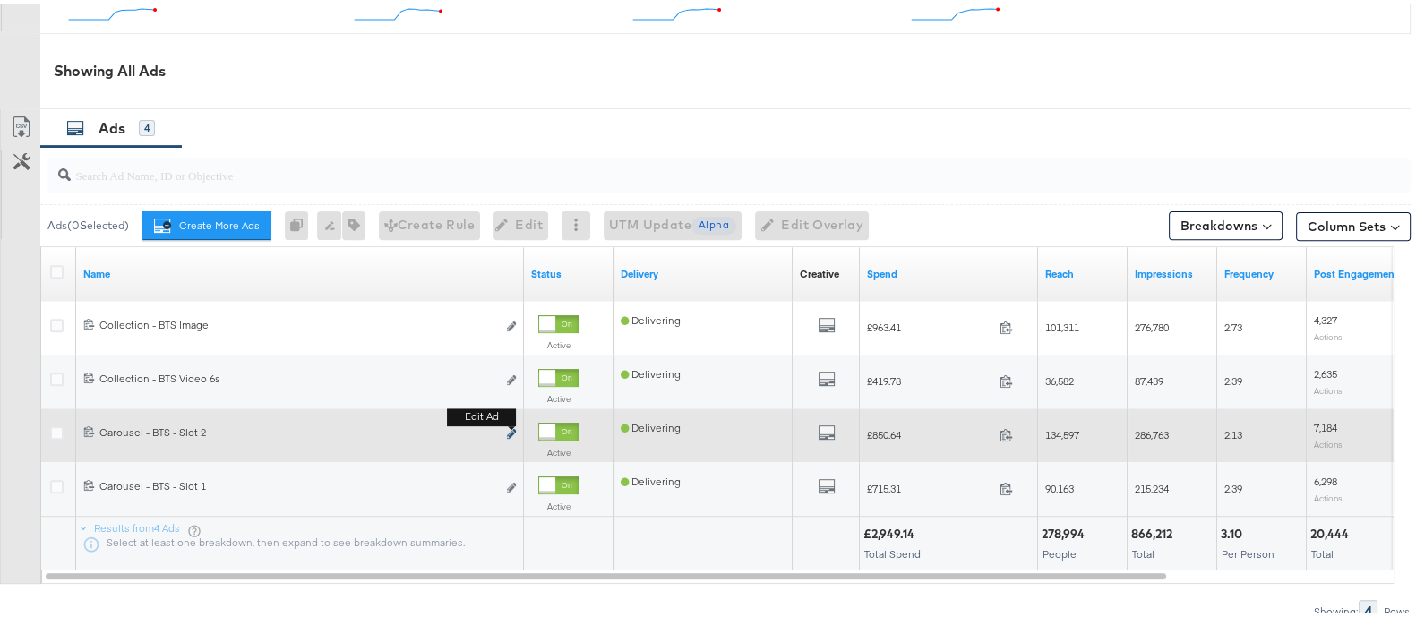
click at [510, 432] on icon "link" at bounding box center [511, 430] width 9 height 10
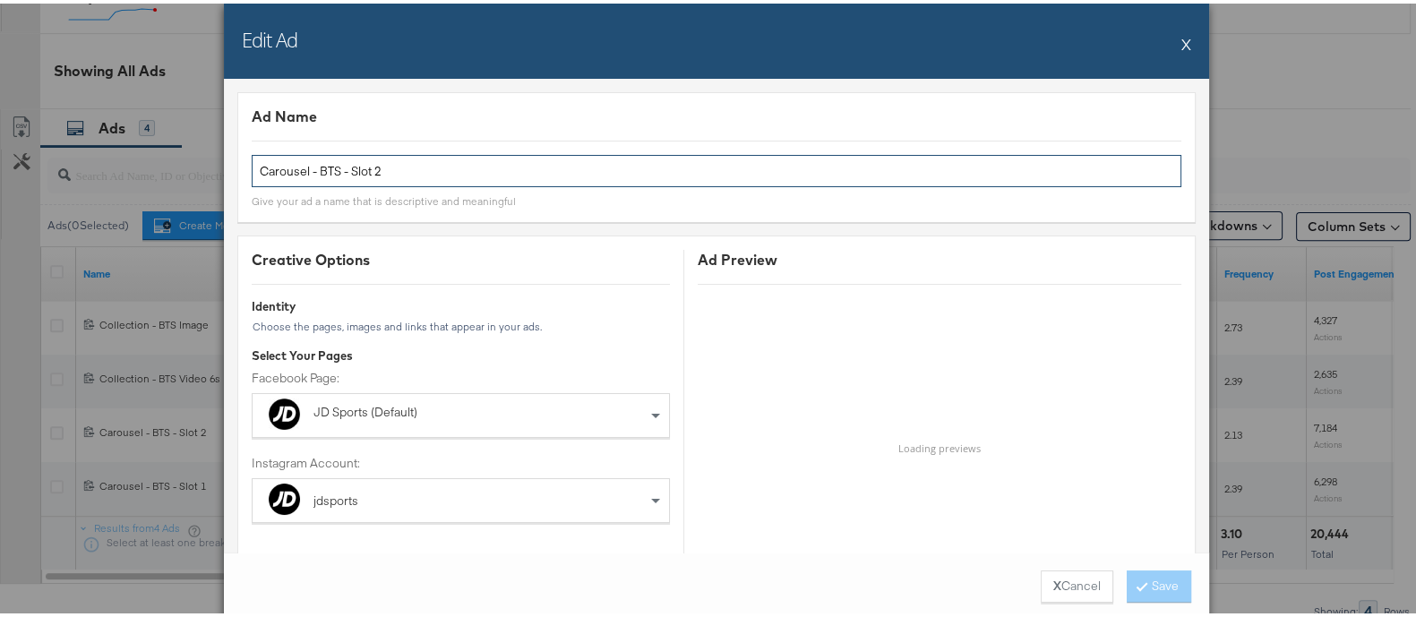
drag, startPoint x: 342, startPoint y: 165, endPoint x: 492, endPoint y: 173, distance: 150.6
click at [492, 173] on input "Carousel - BTS - Slot 2" at bounding box center [716, 167] width 929 height 33
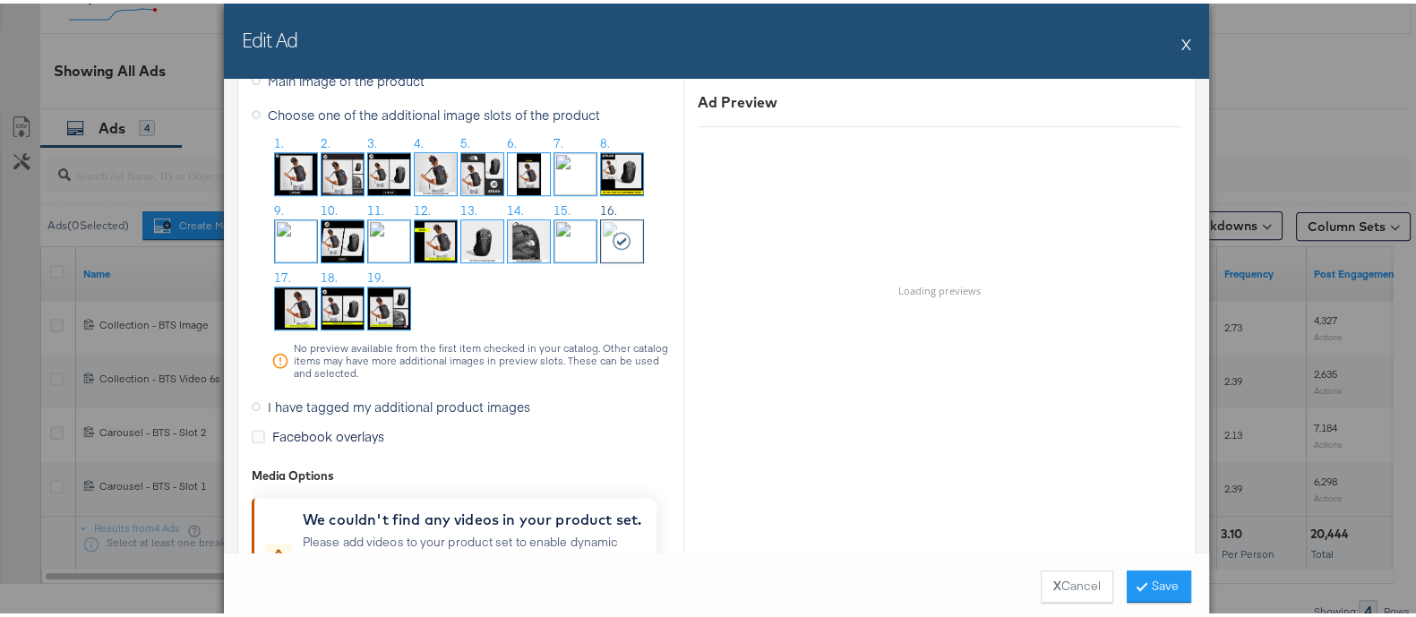
scroll to position [1566, 0]
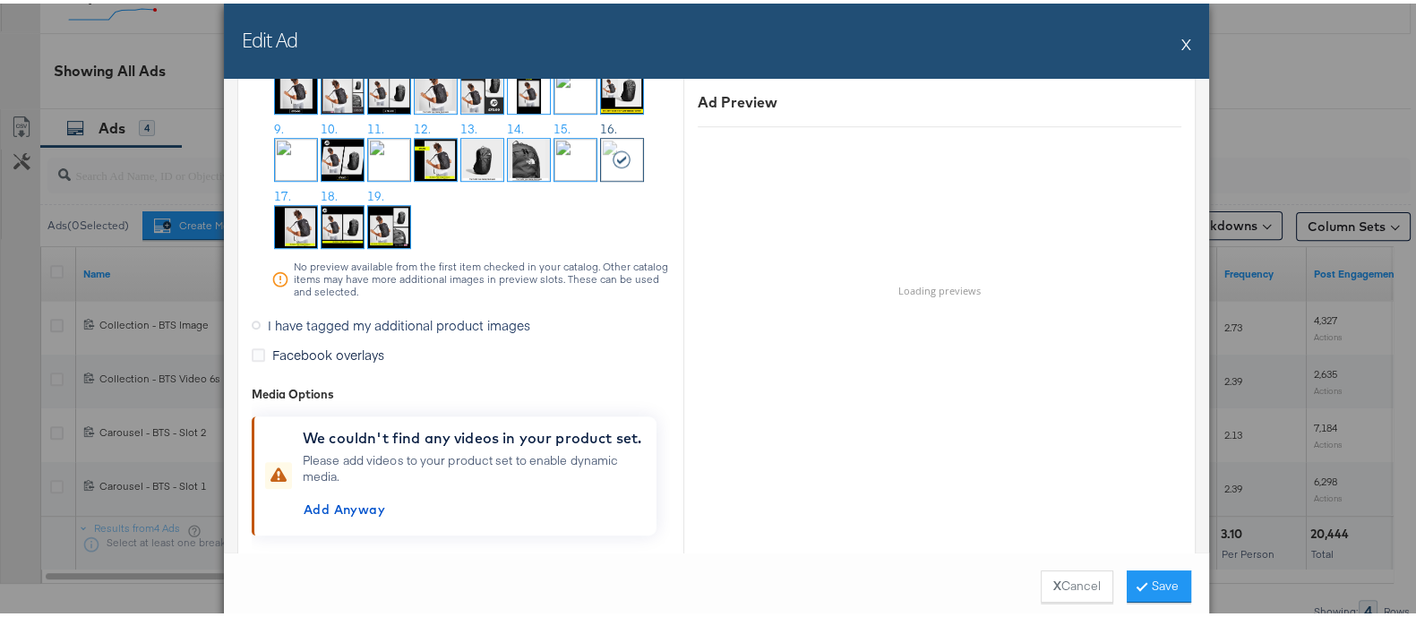
type input "Carousel - BTS - Multi 3"
click at [389, 318] on span "I have tagged my additional product images" at bounding box center [399, 321] width 262 height 18
click at [0, 0] on input "I have tagged my additional product images" at bounding box center [0, 0] width 0 height 0
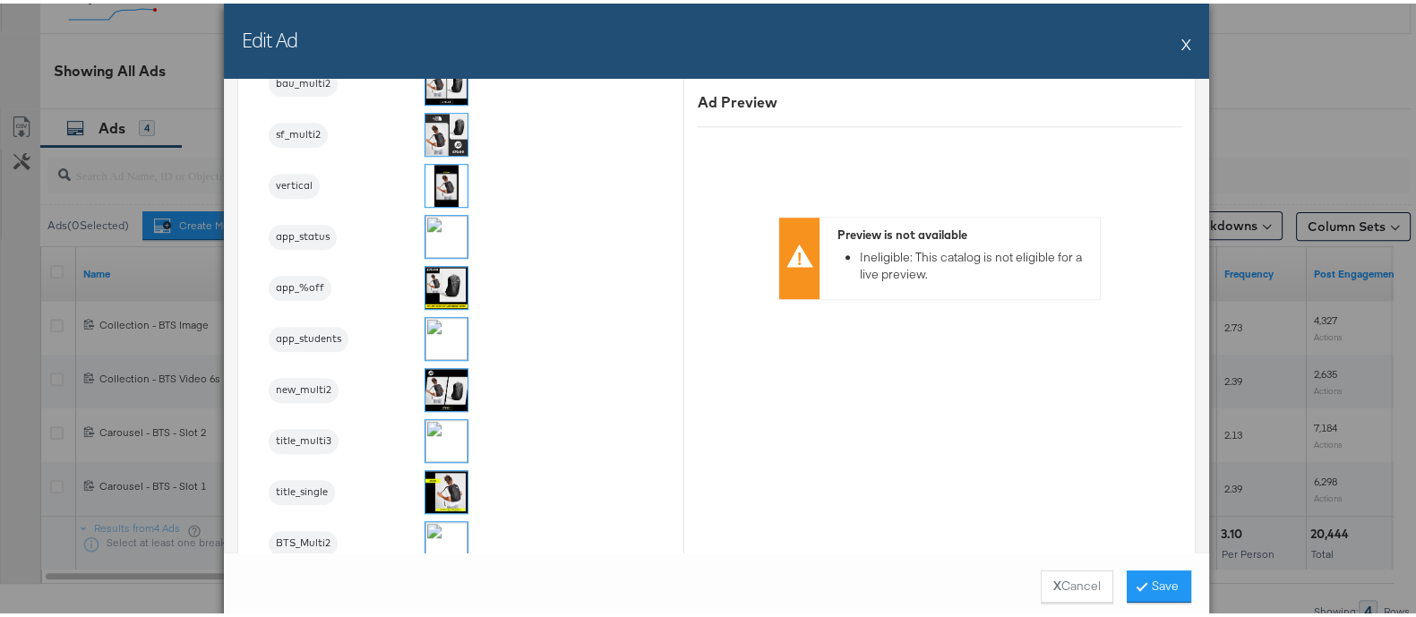
scroll to position [1790, 0]
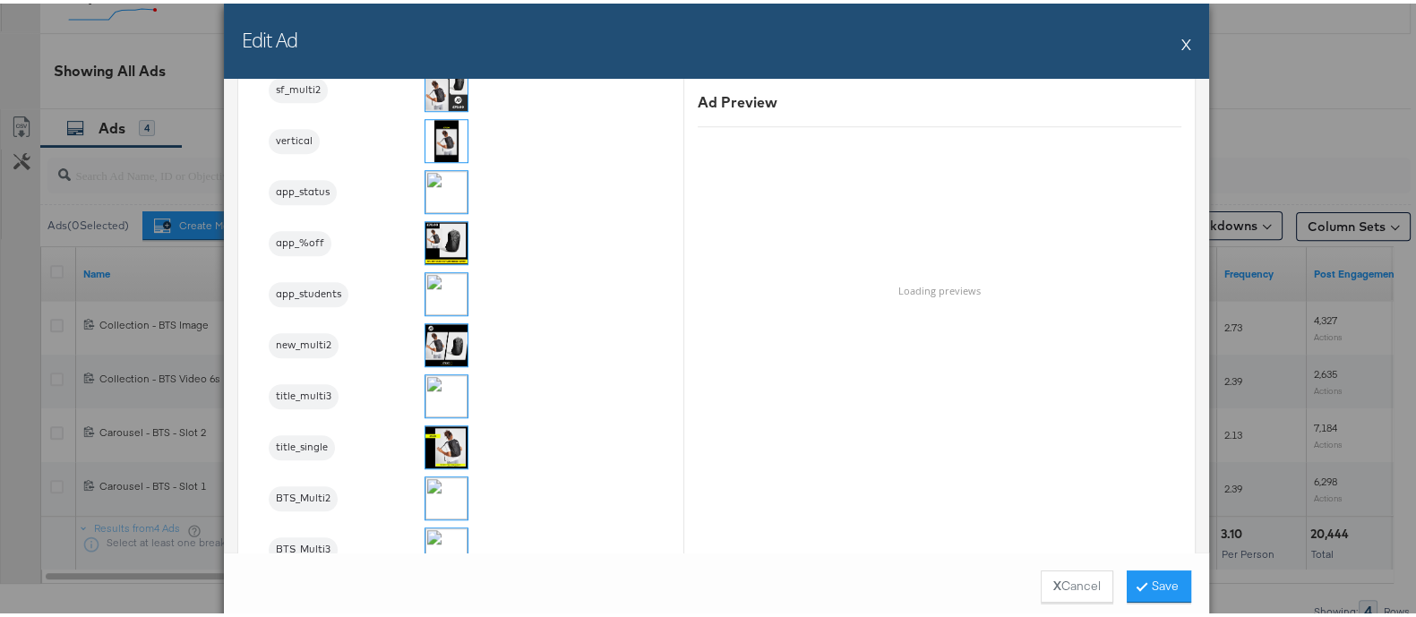
click at [441, 530] on img at bounding box center [446, 546] width 42 height 42
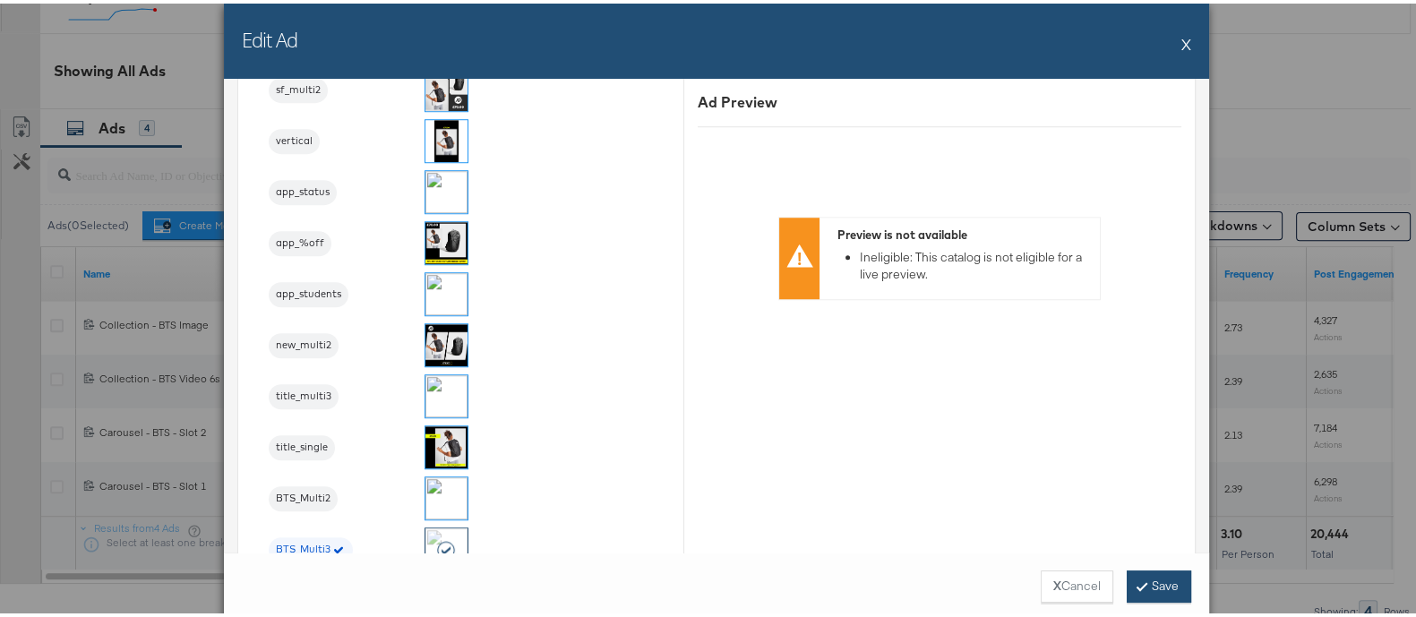
click at [1166, 579] on button "Save" at bounding box center [1158, 583] width 64 height 32
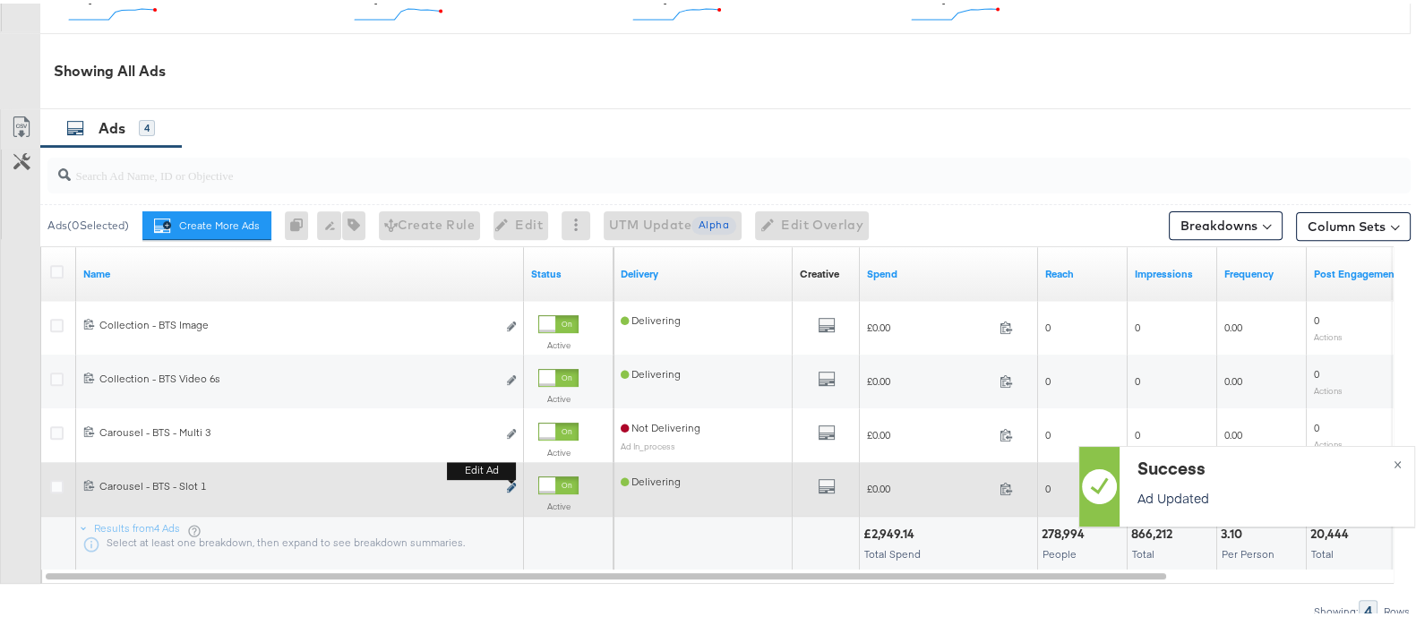
click at [514, 480] on icon "link" at bounding box center [511, 484] width 9 height 10
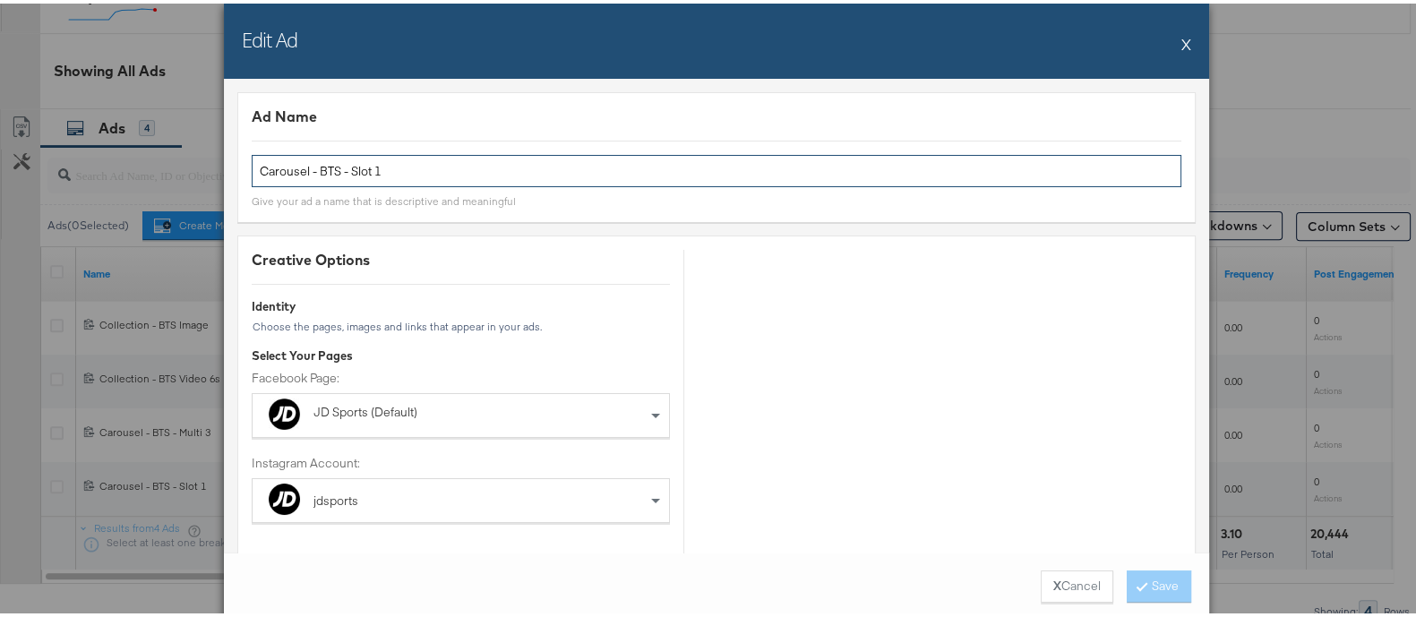
drag, startPoint x: 344, startPoint y: 168, endPoint x: 524, endPoint y: 175, distance: 180.1
click at [524, 175] on input "Carousel - BTS - Slot 1" at bounding box center [716, 167] width 929 height 33
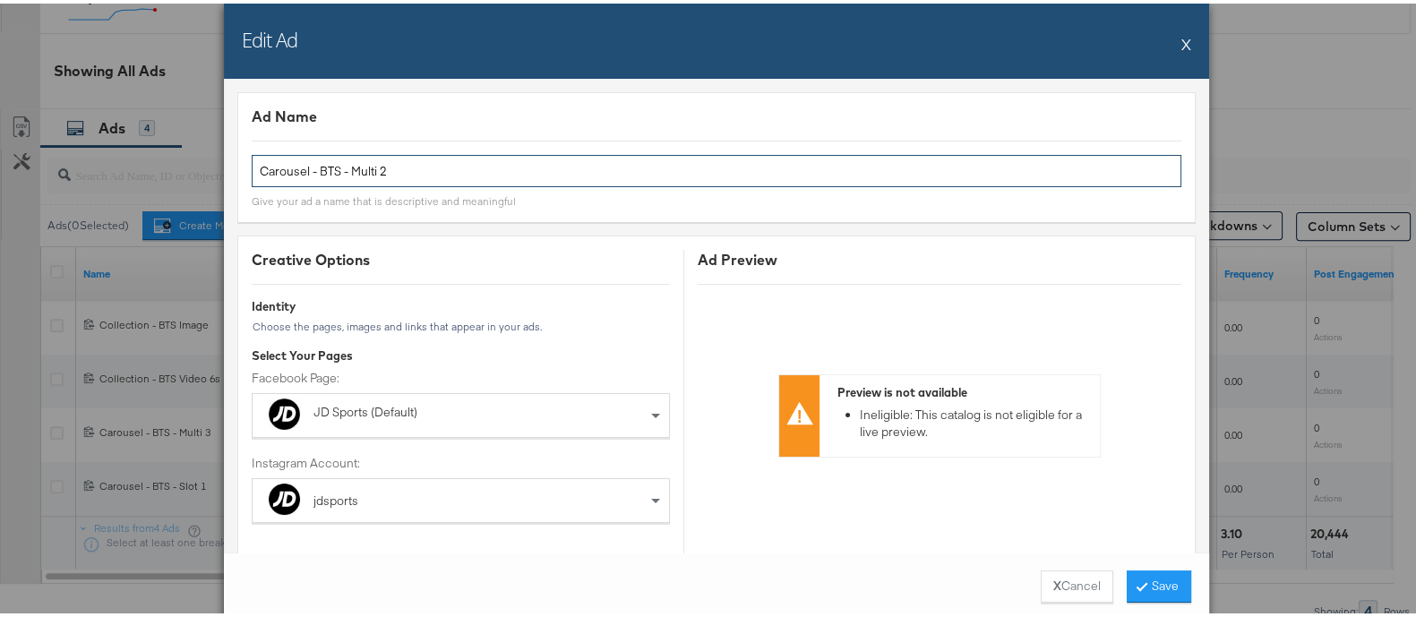
type input "Carousel - BTS - Multi 2"
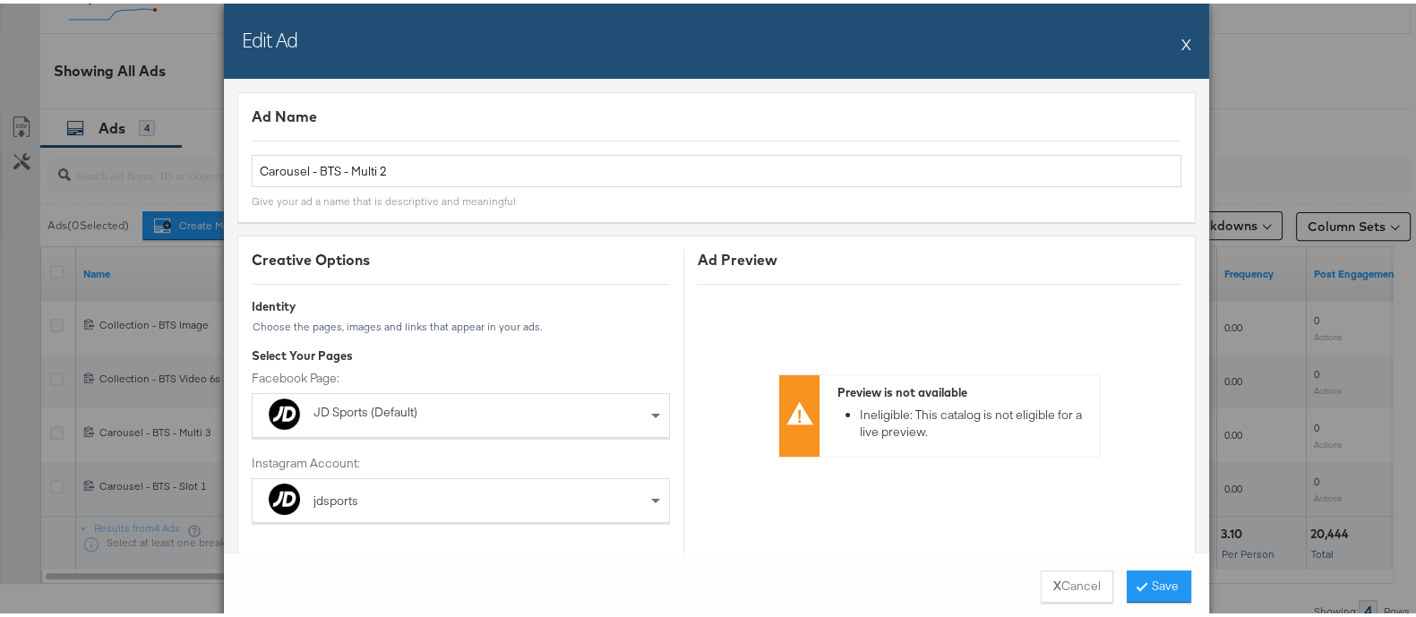
click at [521, 137] on div at bounding box center [716, 137] width 929 height 1
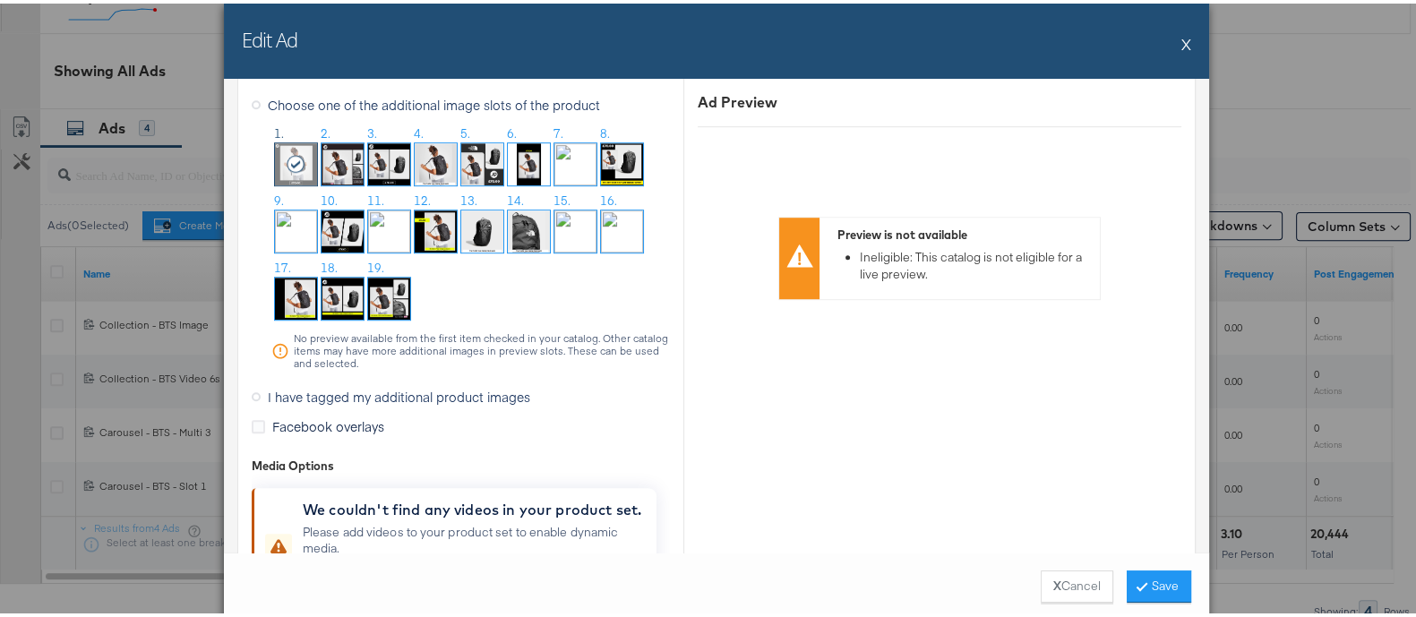
scroll to position [1454, 0]
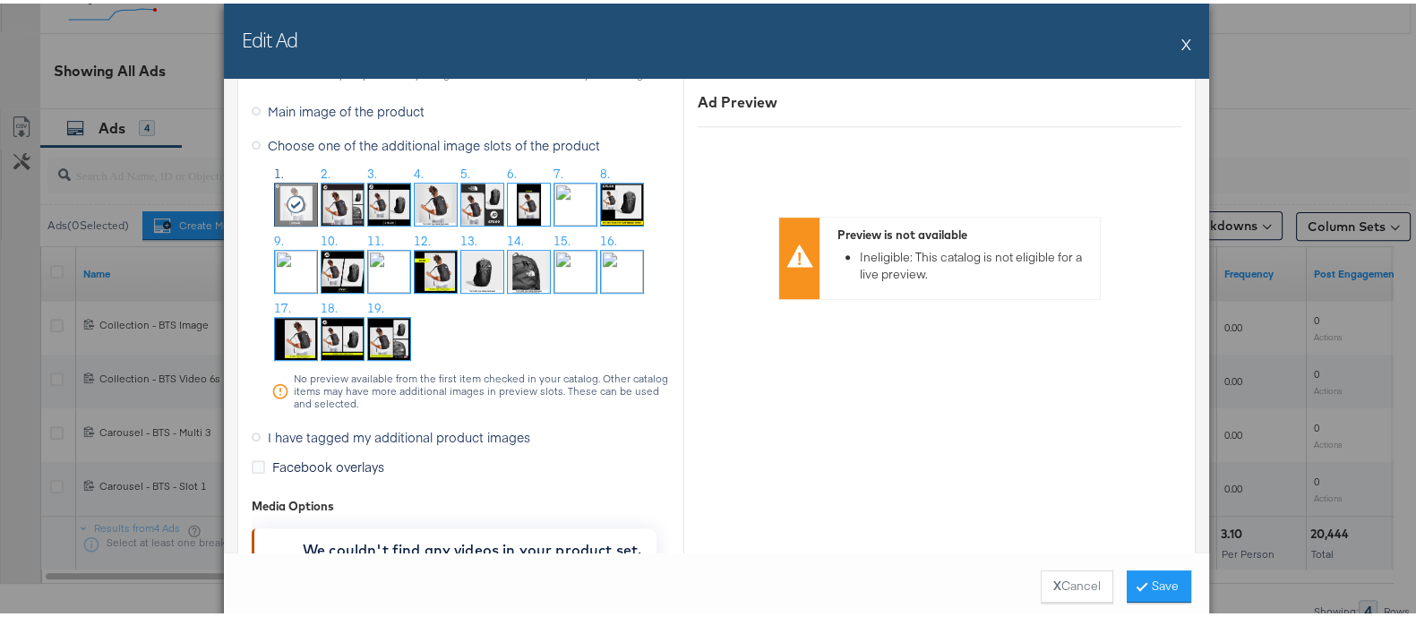
click at [399, 435] on span "I have tagged my additional product images" at bounding box center [399, 433] width 262 height 18
click at [0, 0] on input "I have tagged my additional product images" at bounding box center [0, 0] width 0 height 0
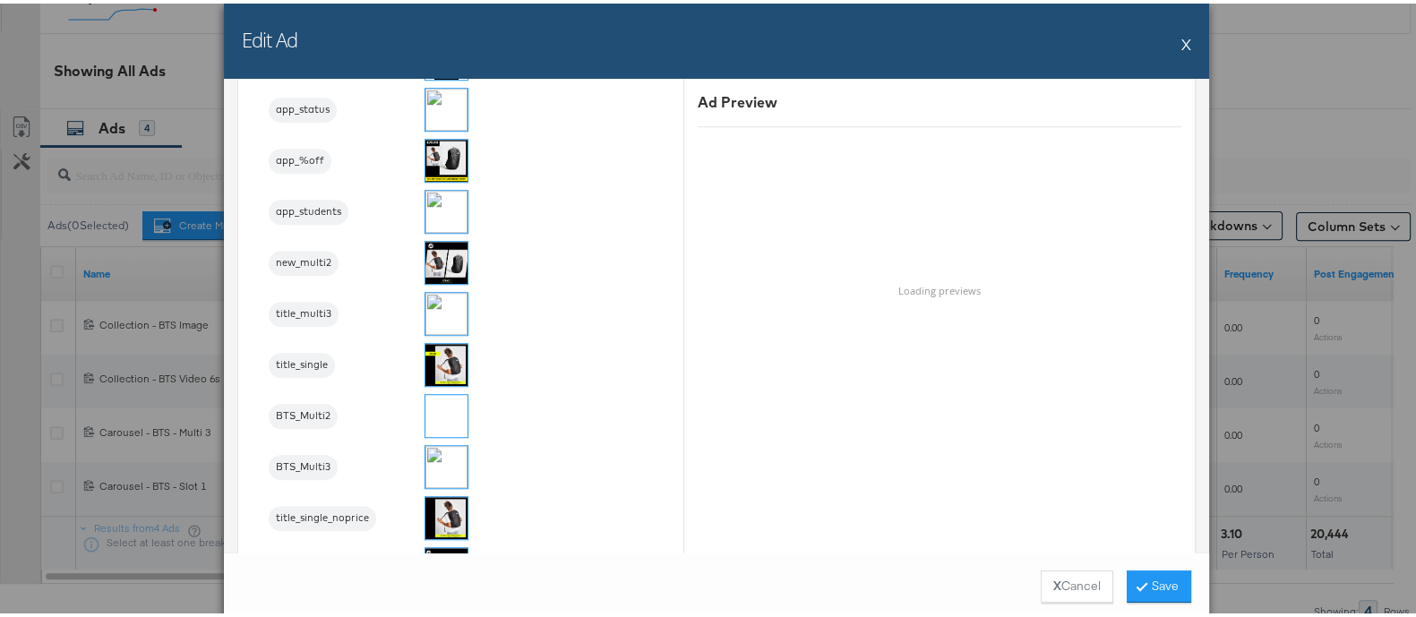
scroll to position [1903, 0]
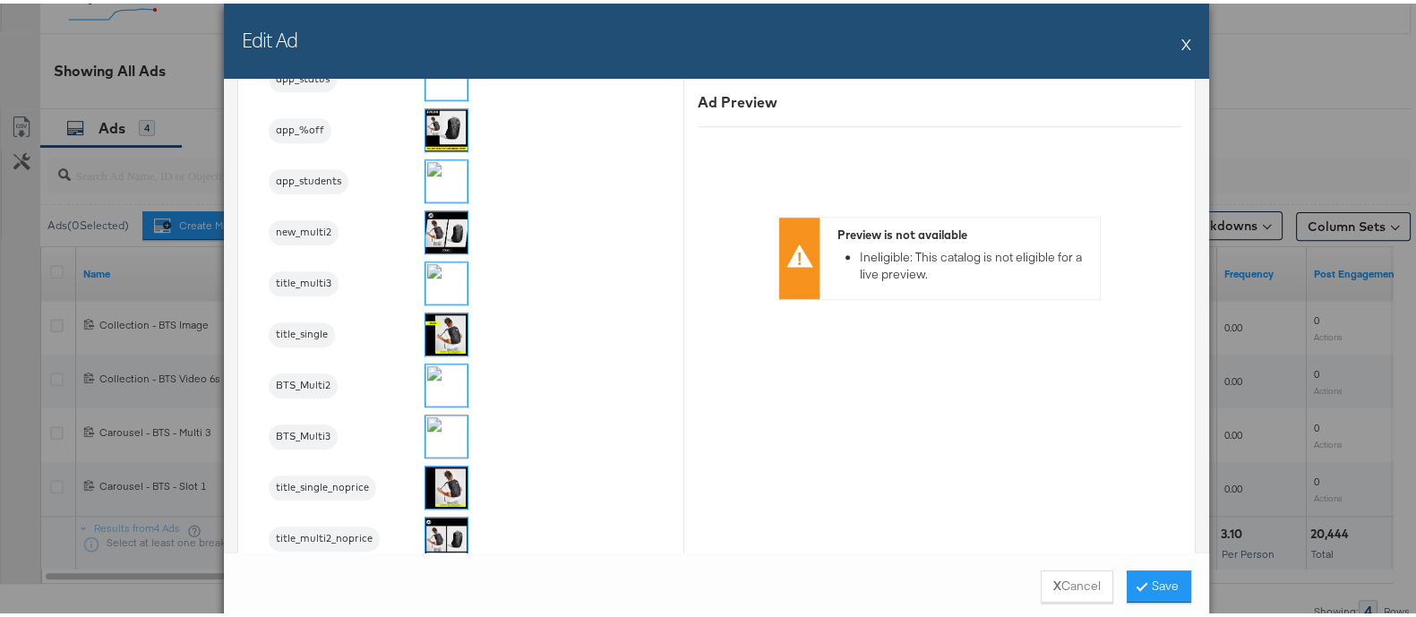
click at [426, 372] on img at bounding box center [446, 382] width 42 height 42
click at [1174, 581] on button "Save" at bounding box center [1158, 583] width 64 height 32
